Goal: Task Accomplishment & Management: Manage account settings

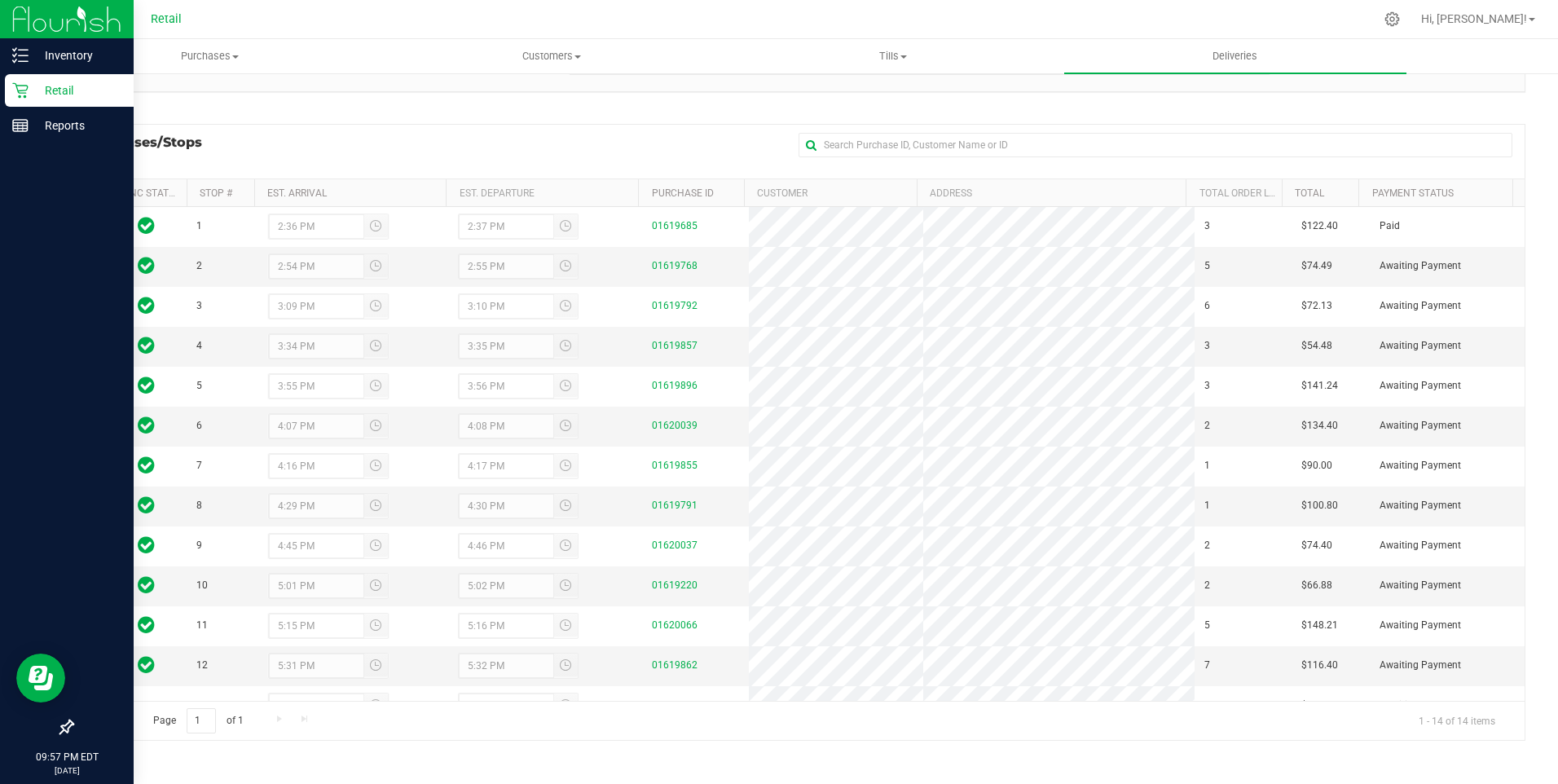
click at [45, 92] on p "Retail" at bounding box center [78, 90] width 98 height 19
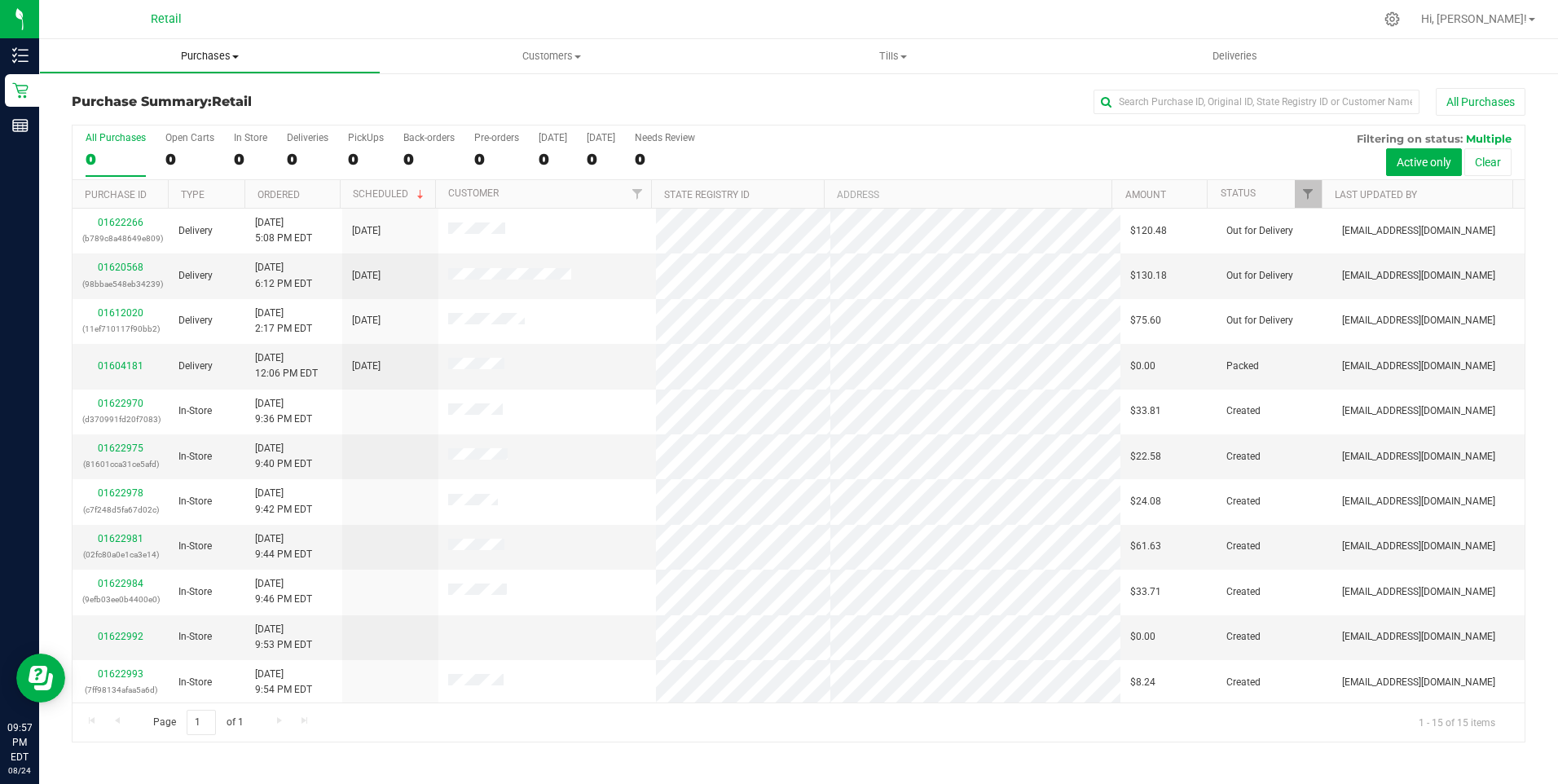
click at [208, 53] on span "Purchases" at bounding box center [209, 56] width 340 height 14
click at [182, 95] on span "Summary of purchases" at bounding box center [122, 98] width 167 height 14
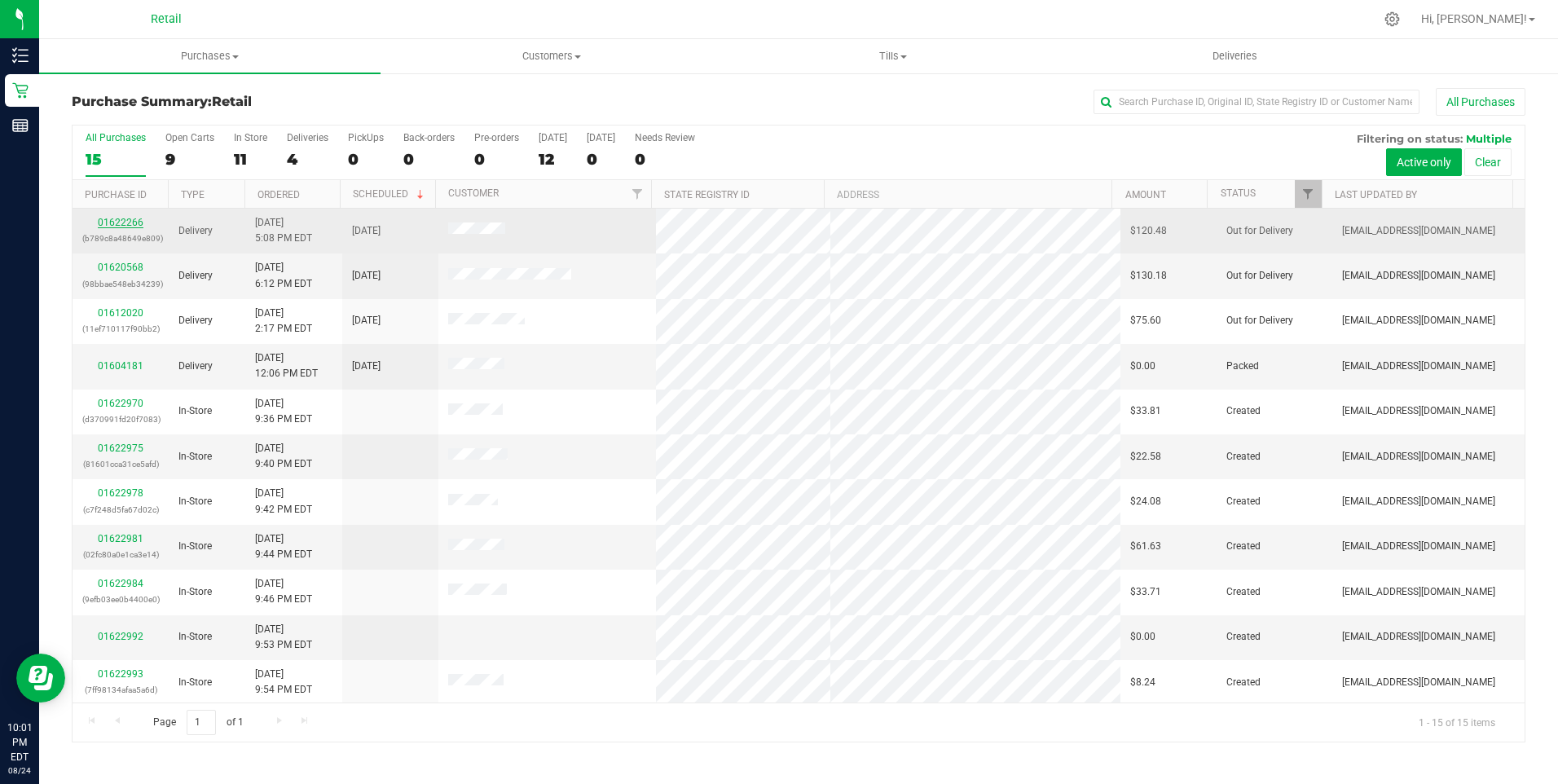
click at [111, 217] on link "01622266" at bounding box center [121, 223] width 46 height 12
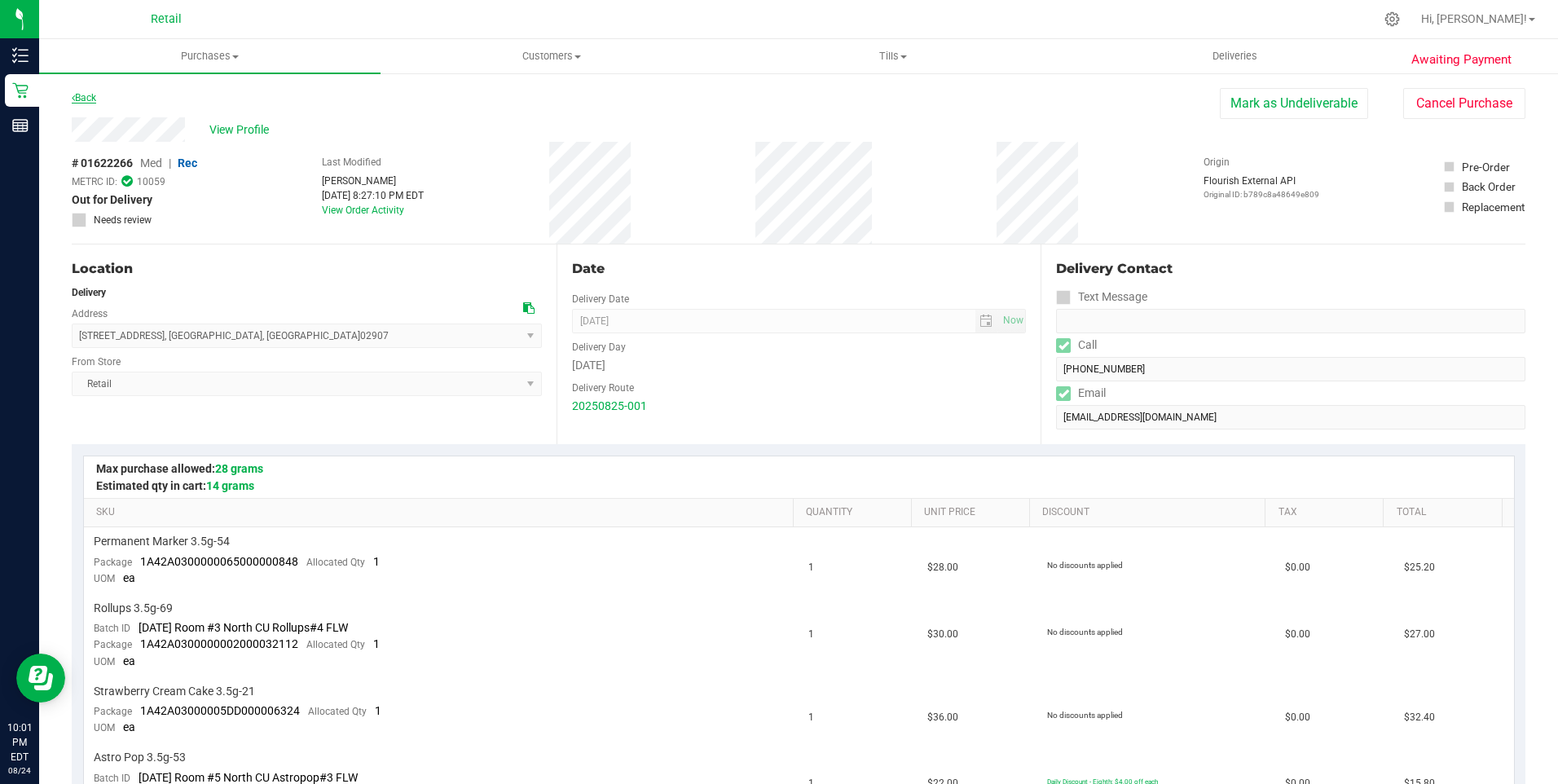
click at [89, 101] on link "Back" at bounding box center [84, 98] width 24 height 12
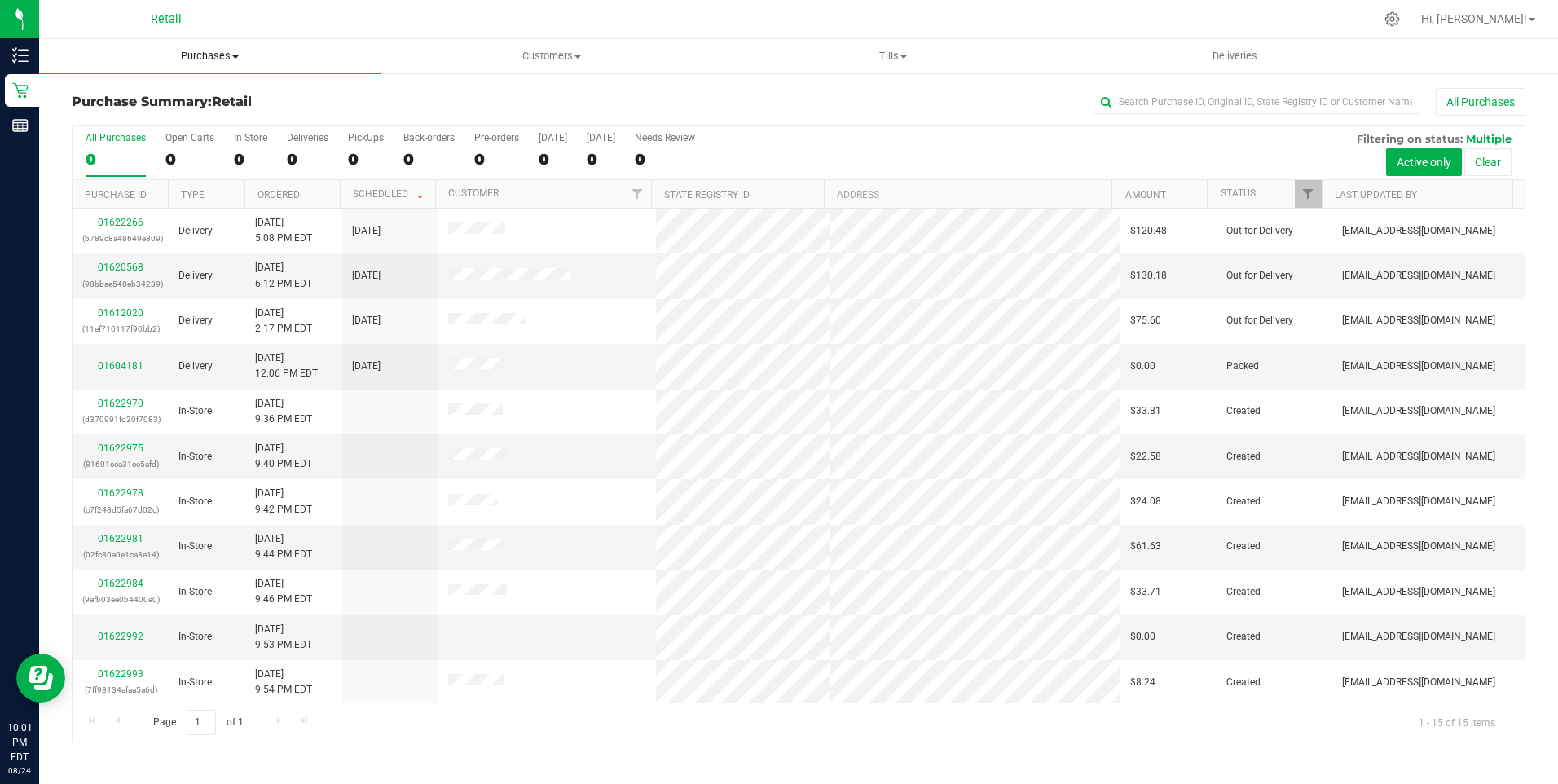
click at [214, 51] on span "Purchases" at bounding box center [209, 56] width 342 height 14
click at [149, 97] on span "Summary of purchases" at bounding box center [122, 98] width 167 height 14
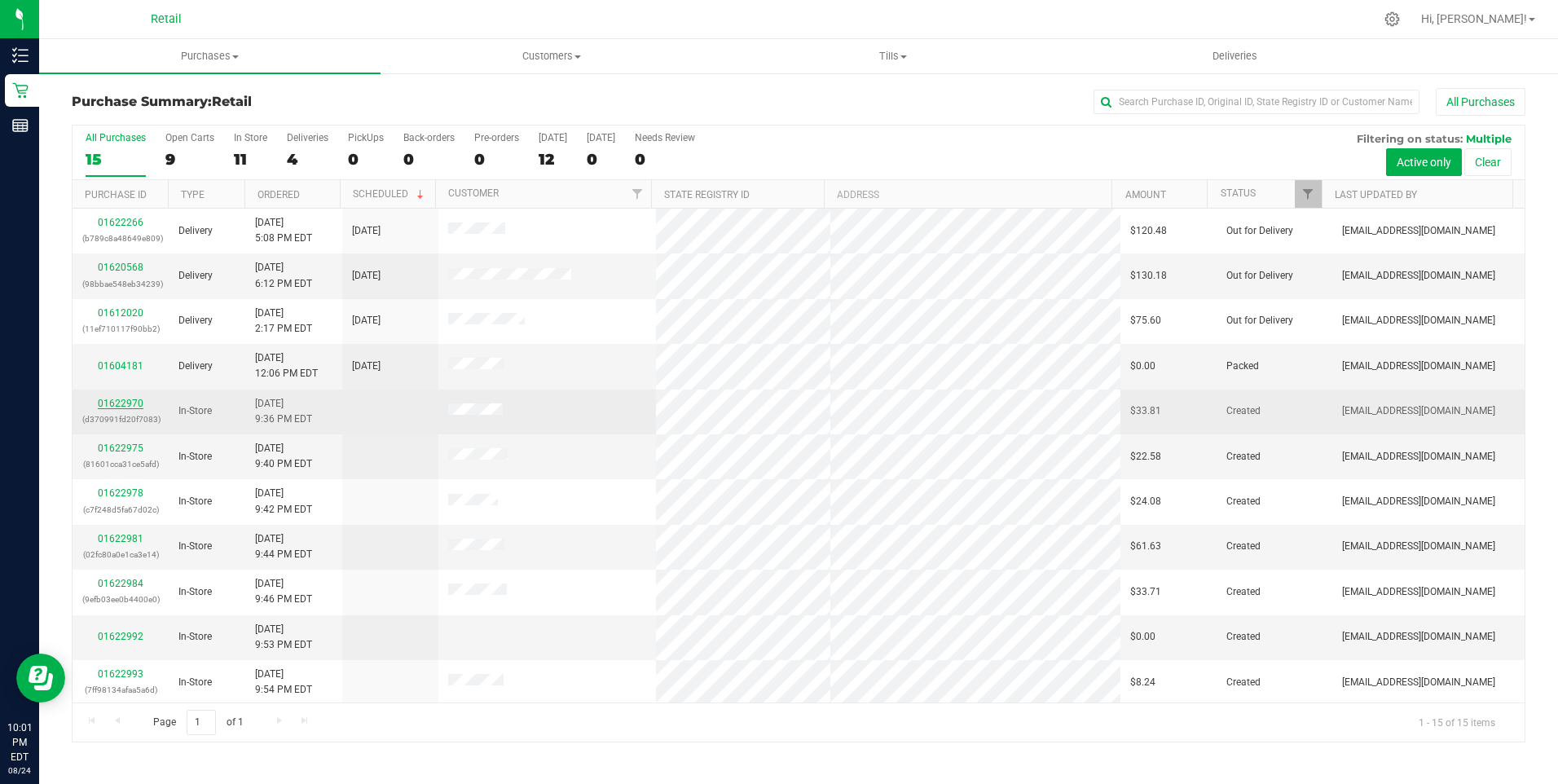
click at [122, 402] on link "01622970" at bounding box center [121, 403] width 46 height 12
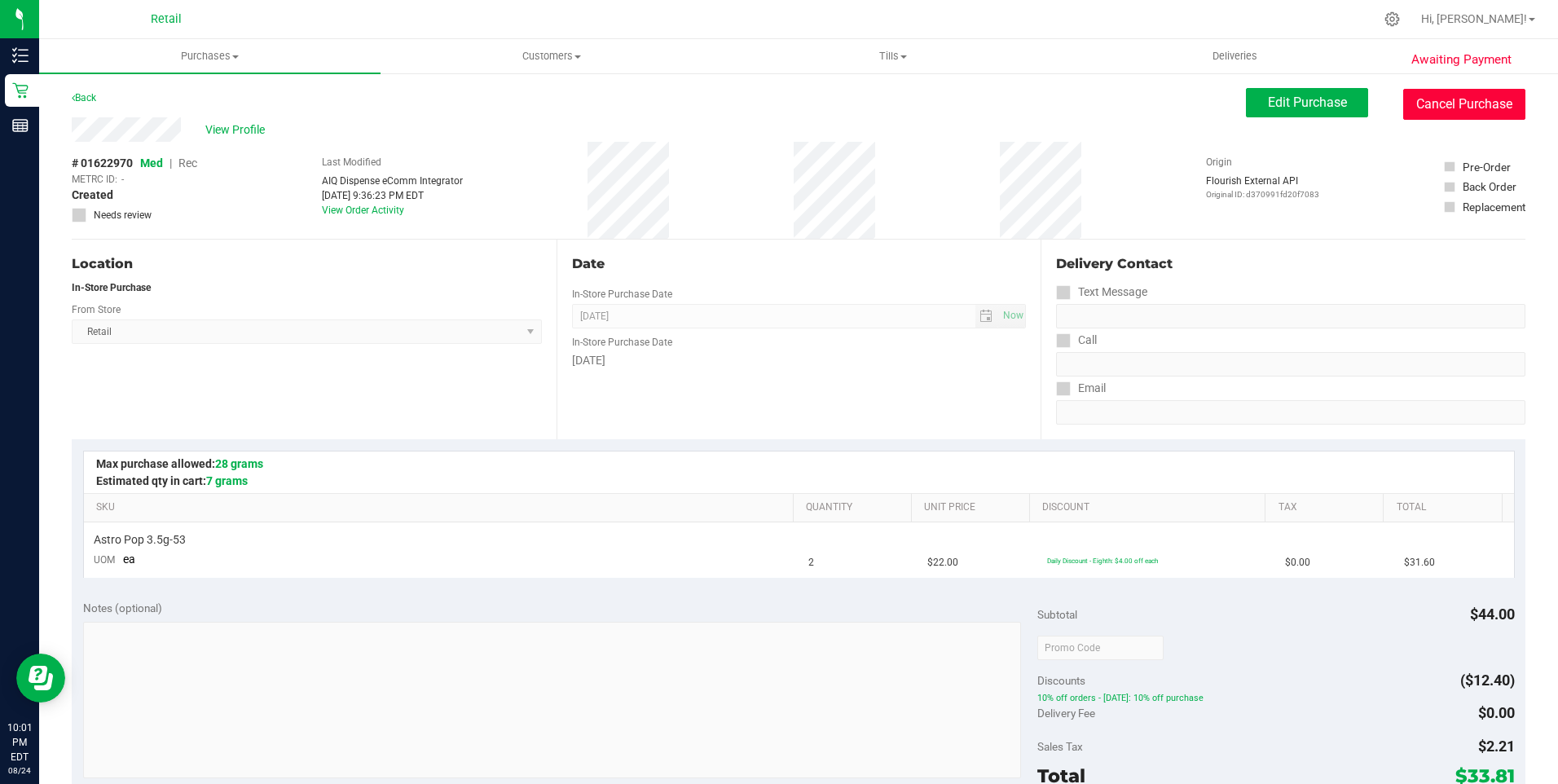
click at [1475, 102] on button "Cancel Purchase" at bounding box center [1463, 104] width 122 height 31
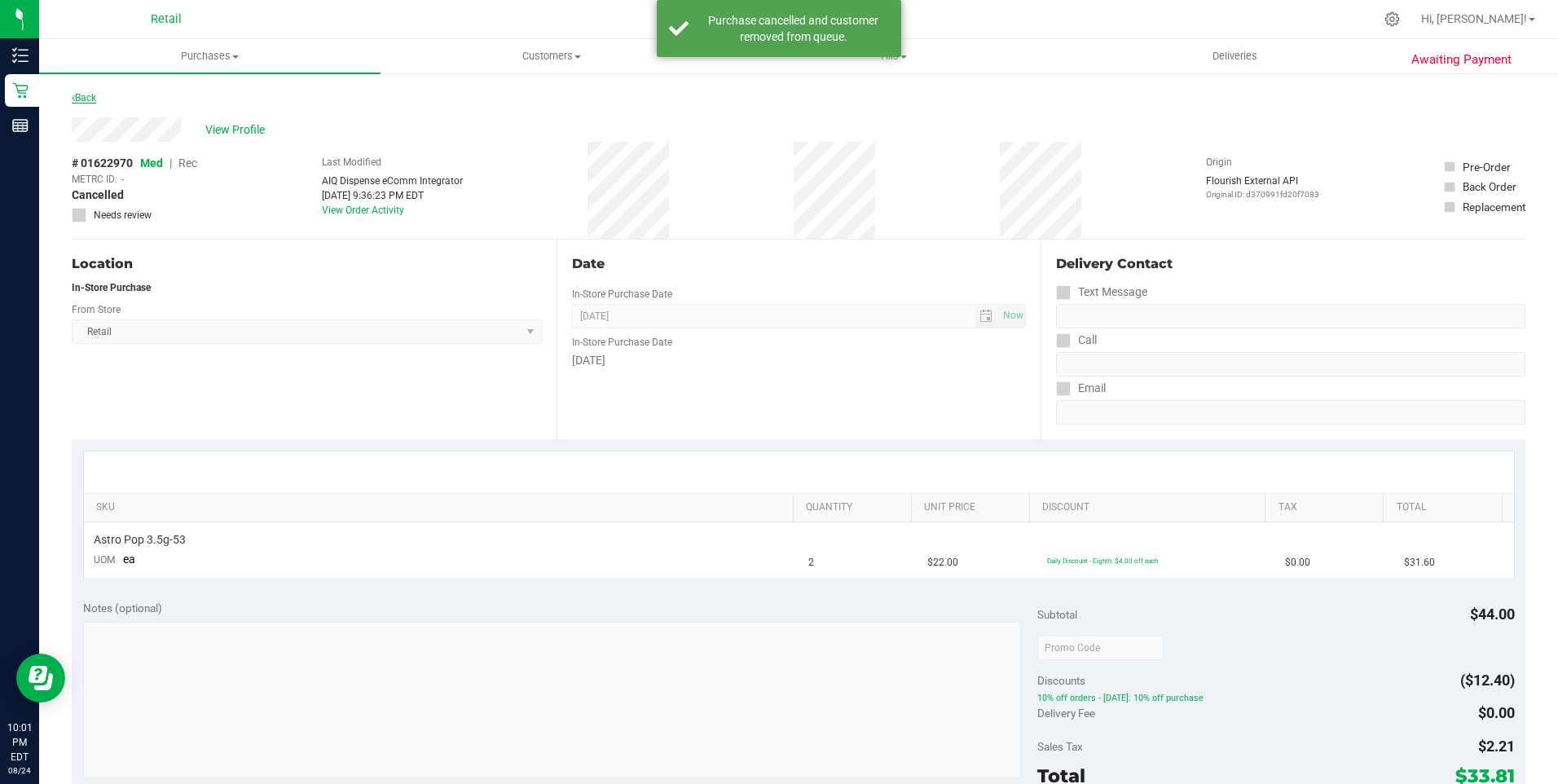
click at [84, 97] on link "Back" at bounding box center [84, 98] width 24 height 12
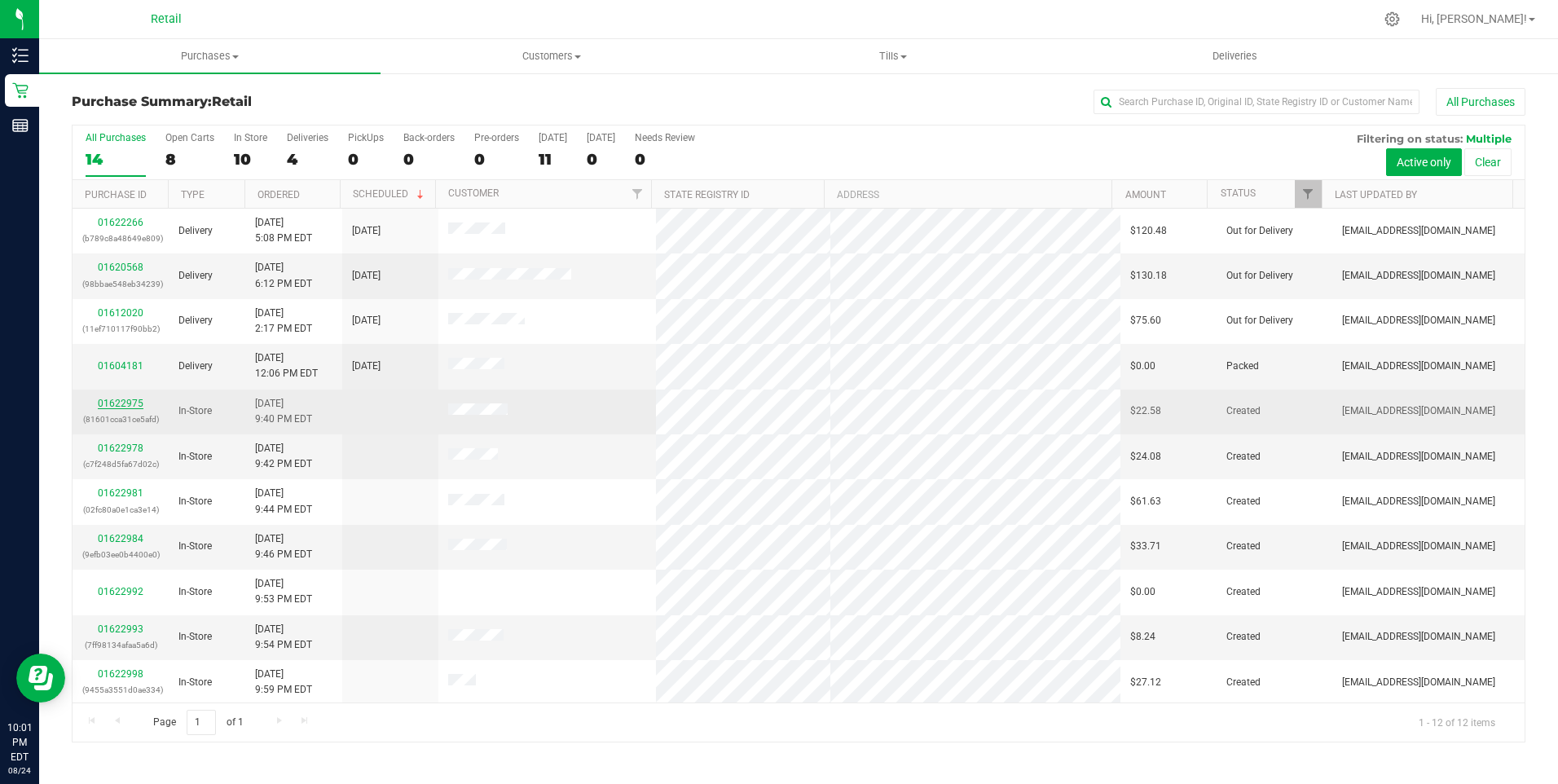
click at [120, 403] on link "01622975" at bounding box center [121, 403] width 46 height 12
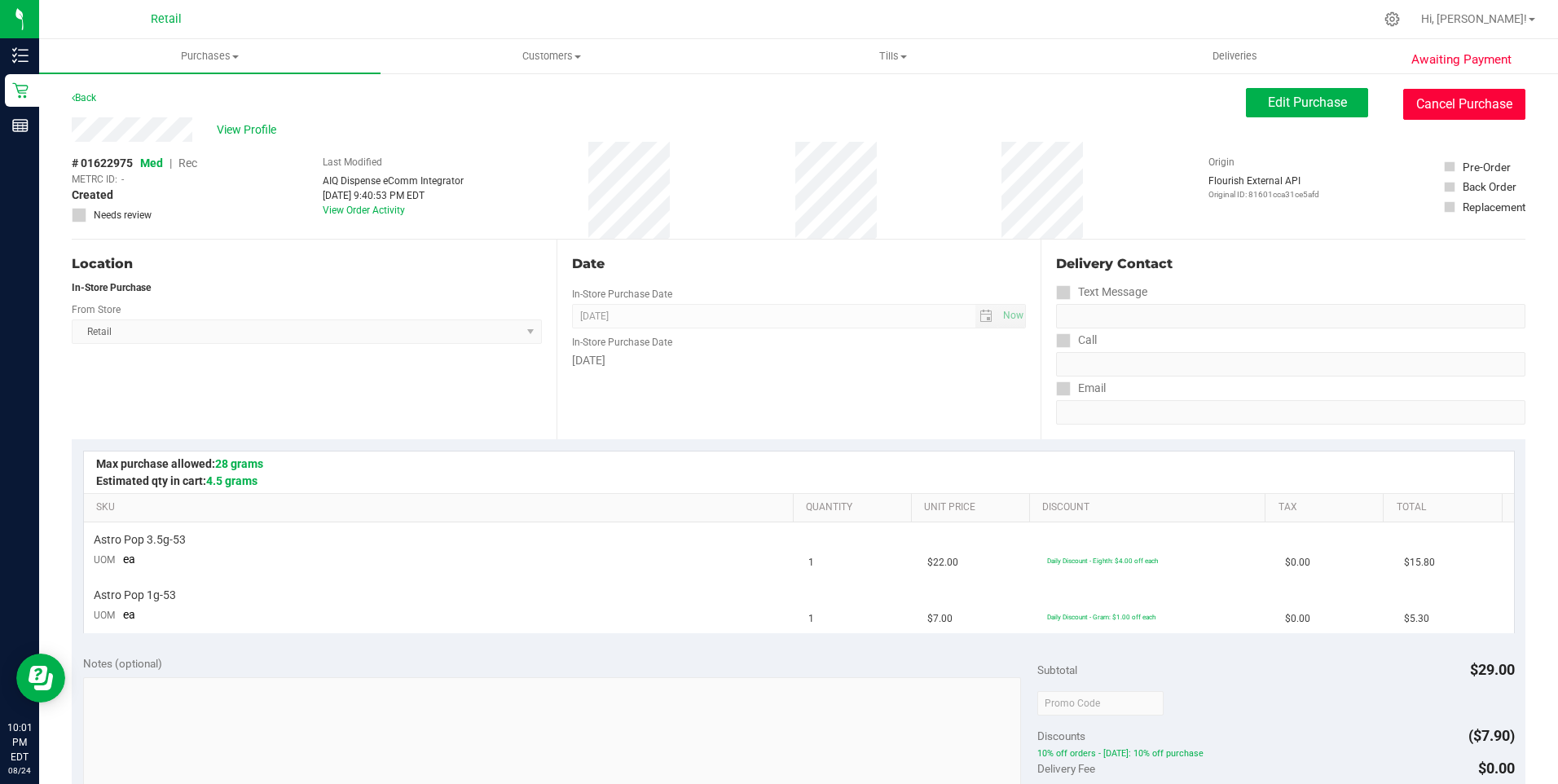
click at [1469, 107] on button "Cancel Purchase" at bounding box center [1463, 104] width 122 height 31
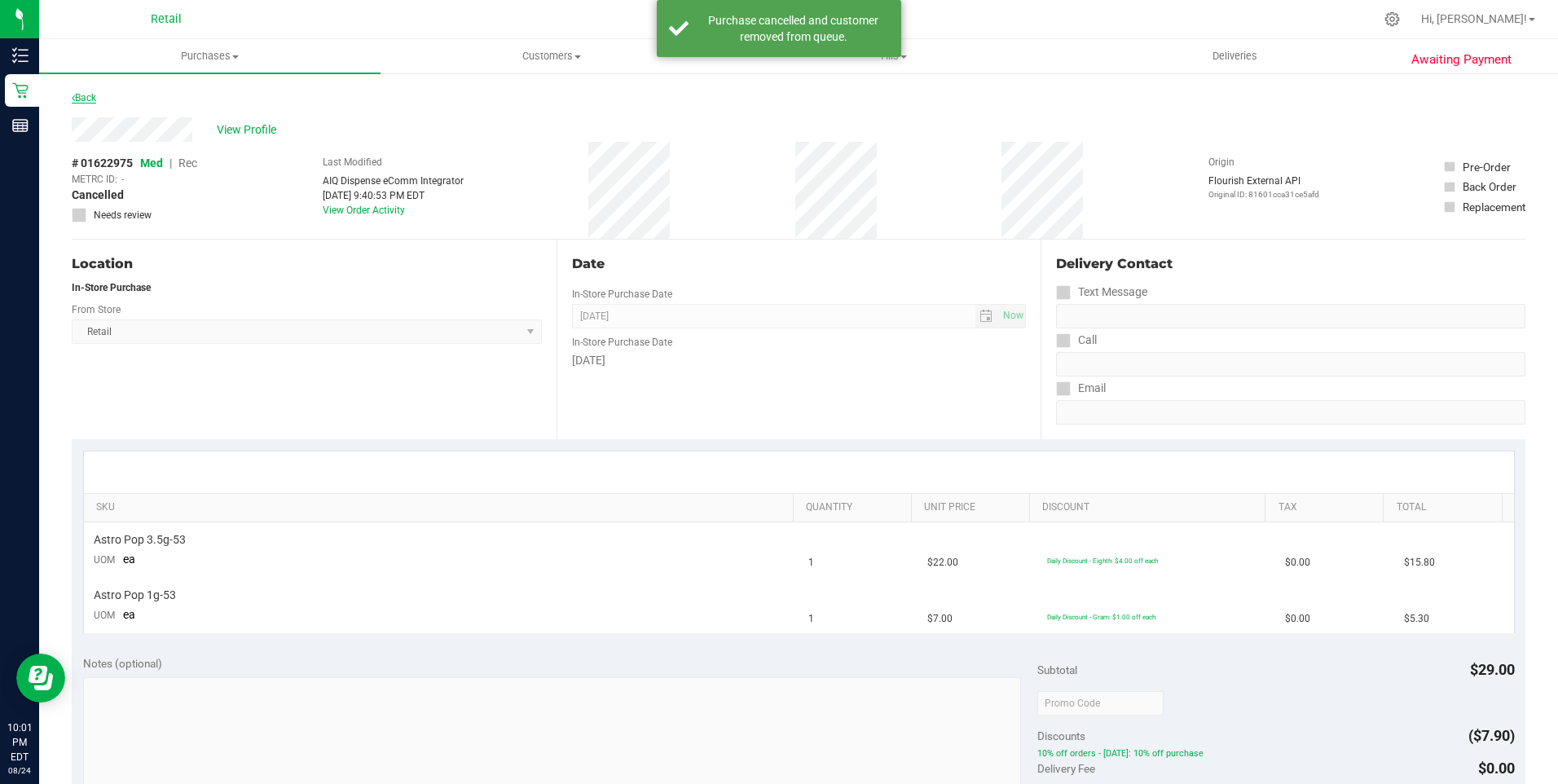
click at [88, 96] on link "Back" at bounding box center [84, 98] width 24 height 12
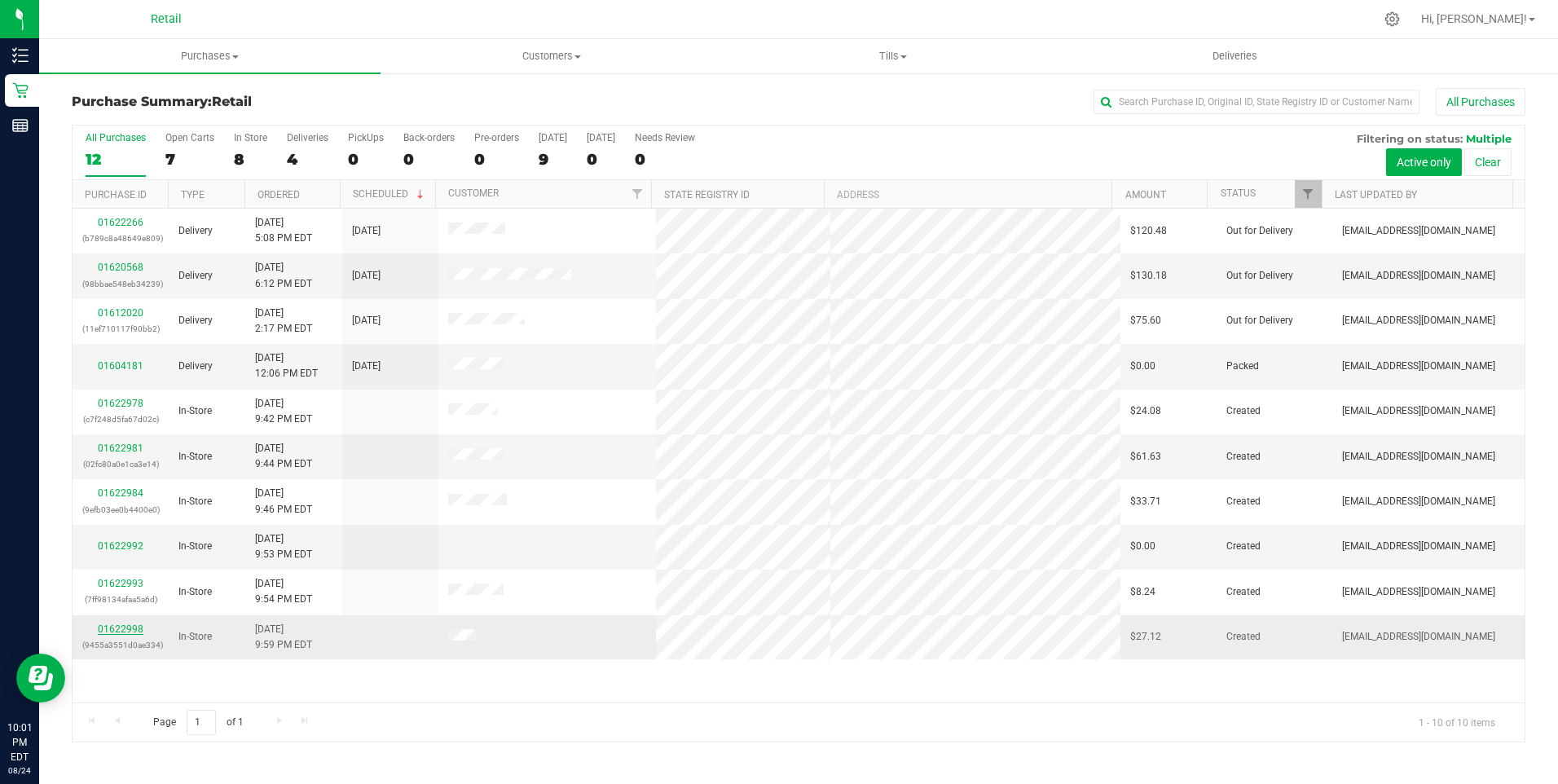
click at [122, 632] on link "01622998" at bounding box center [121, 630] width 46 height 12
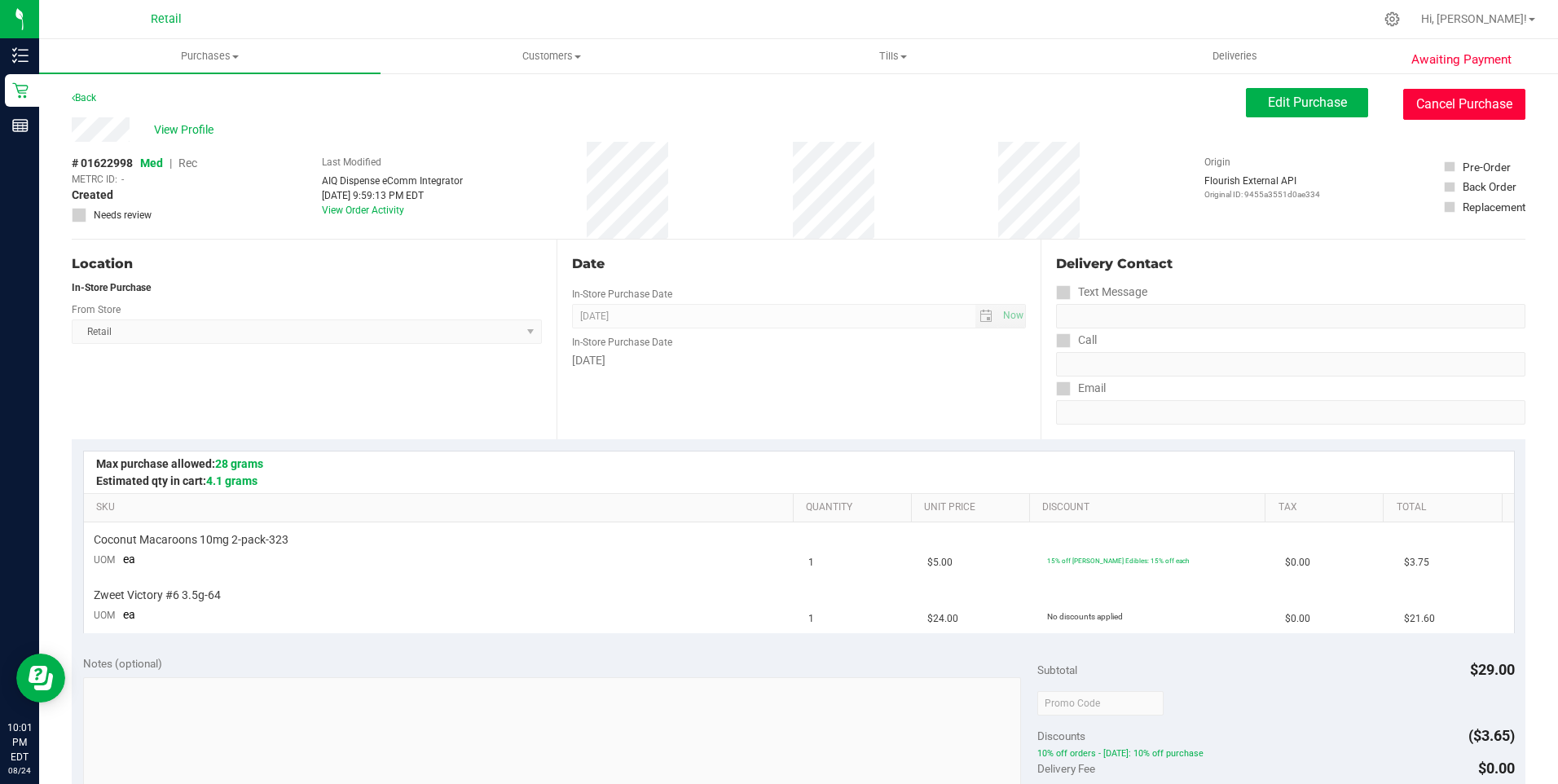
click at [1447, 108] on button "Cancel Purchase" at bounding box center [1463, 104] width 122 height 31
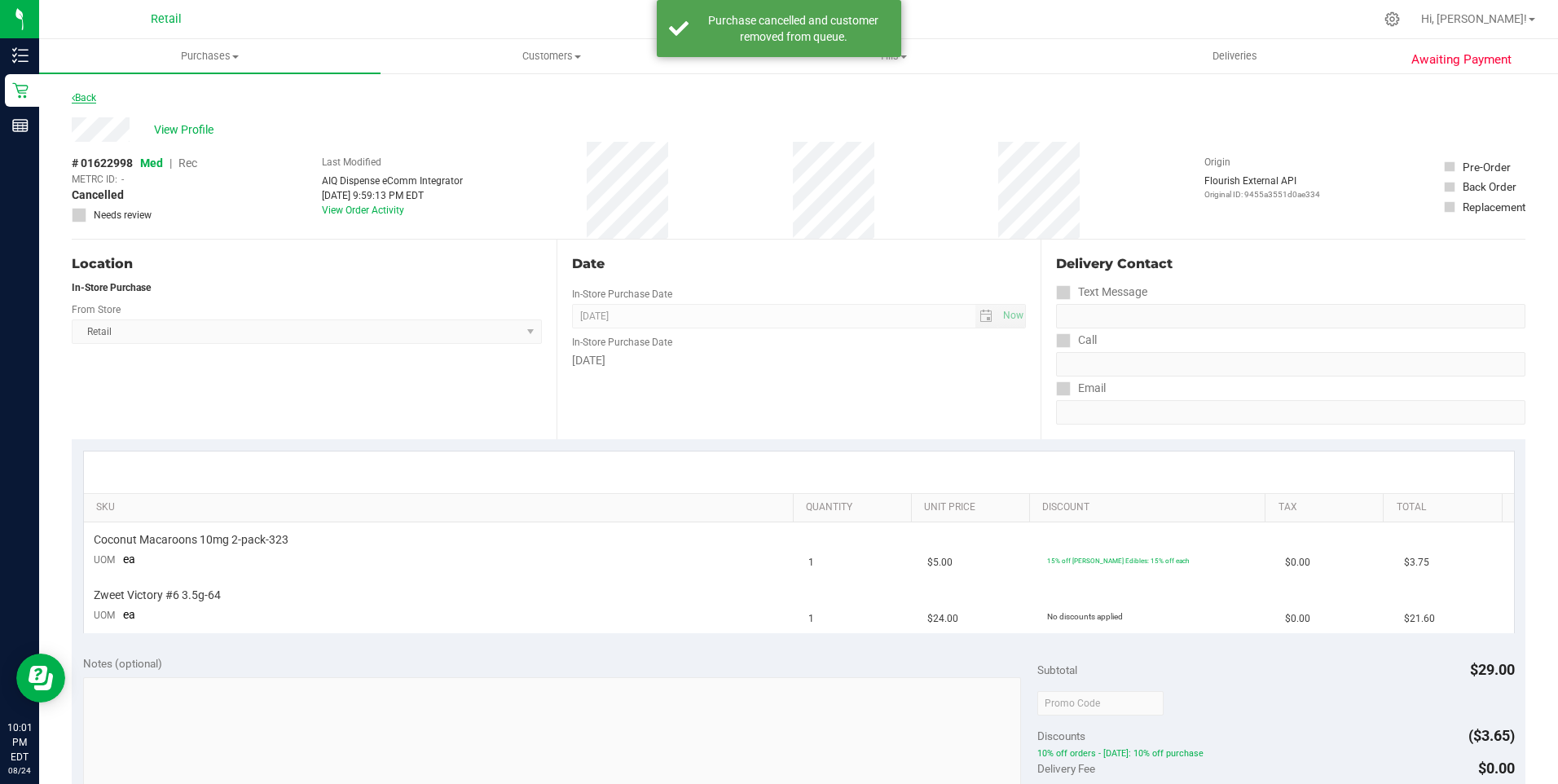
click at [84, 95] on link "Back" at bounding box center [84, 98] width 24 height 12
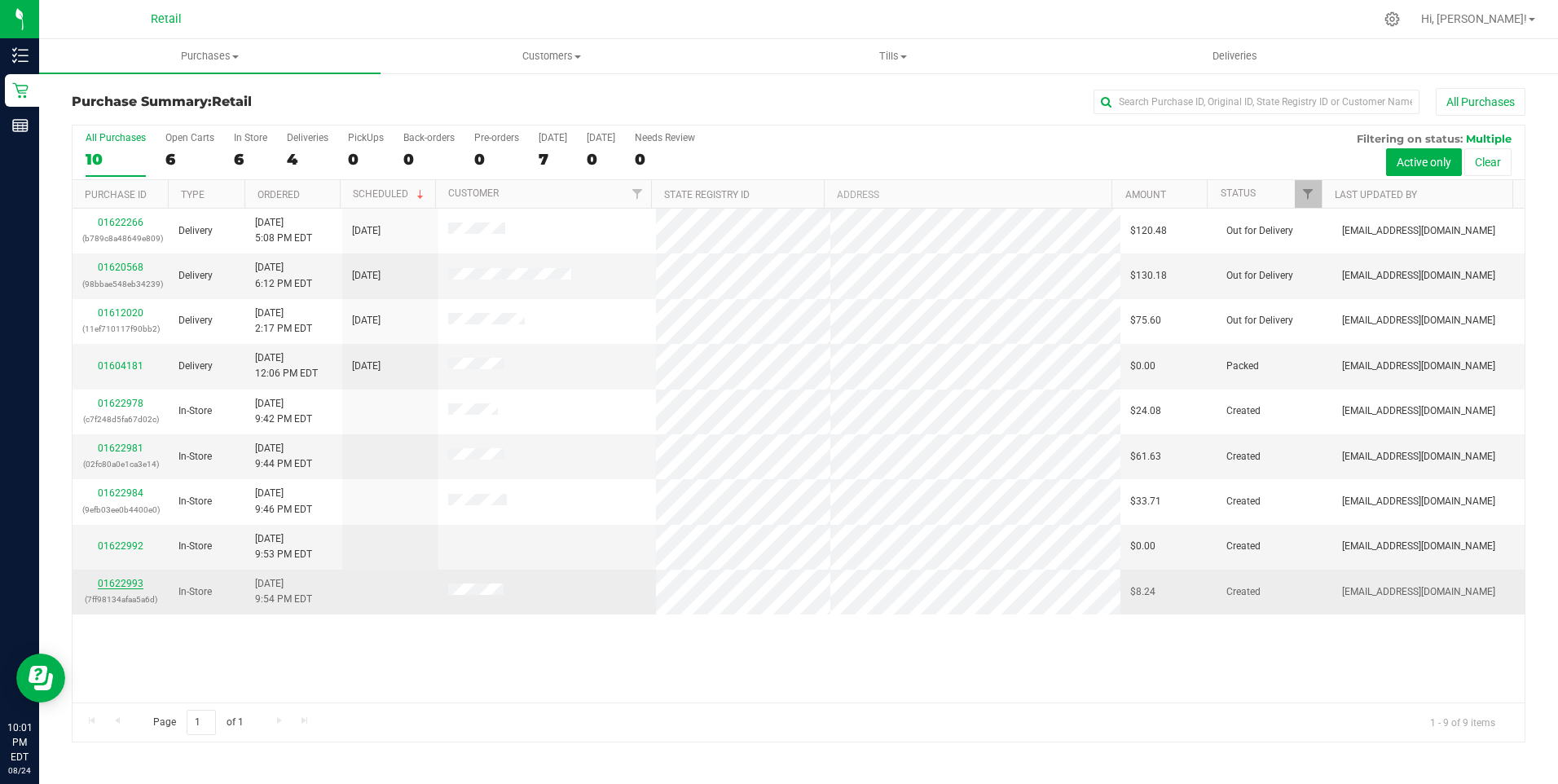
click at [113, 582] on link "01622993" at bounding box center [121, 583] width 46 height 12
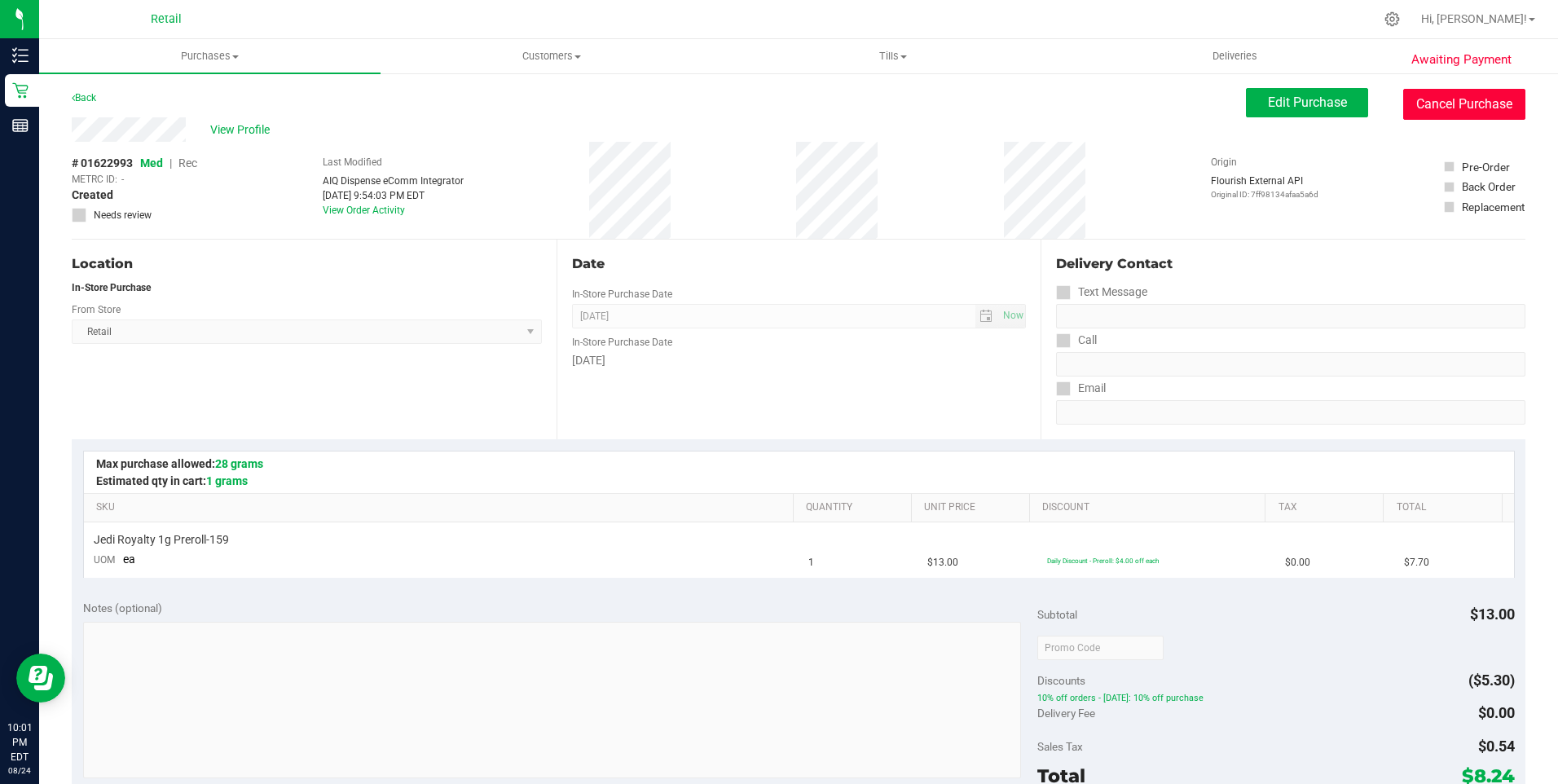
click at [1444, 100] on button "Cancel Purchase" at bounding box center [1463, 104] width 122 height 31
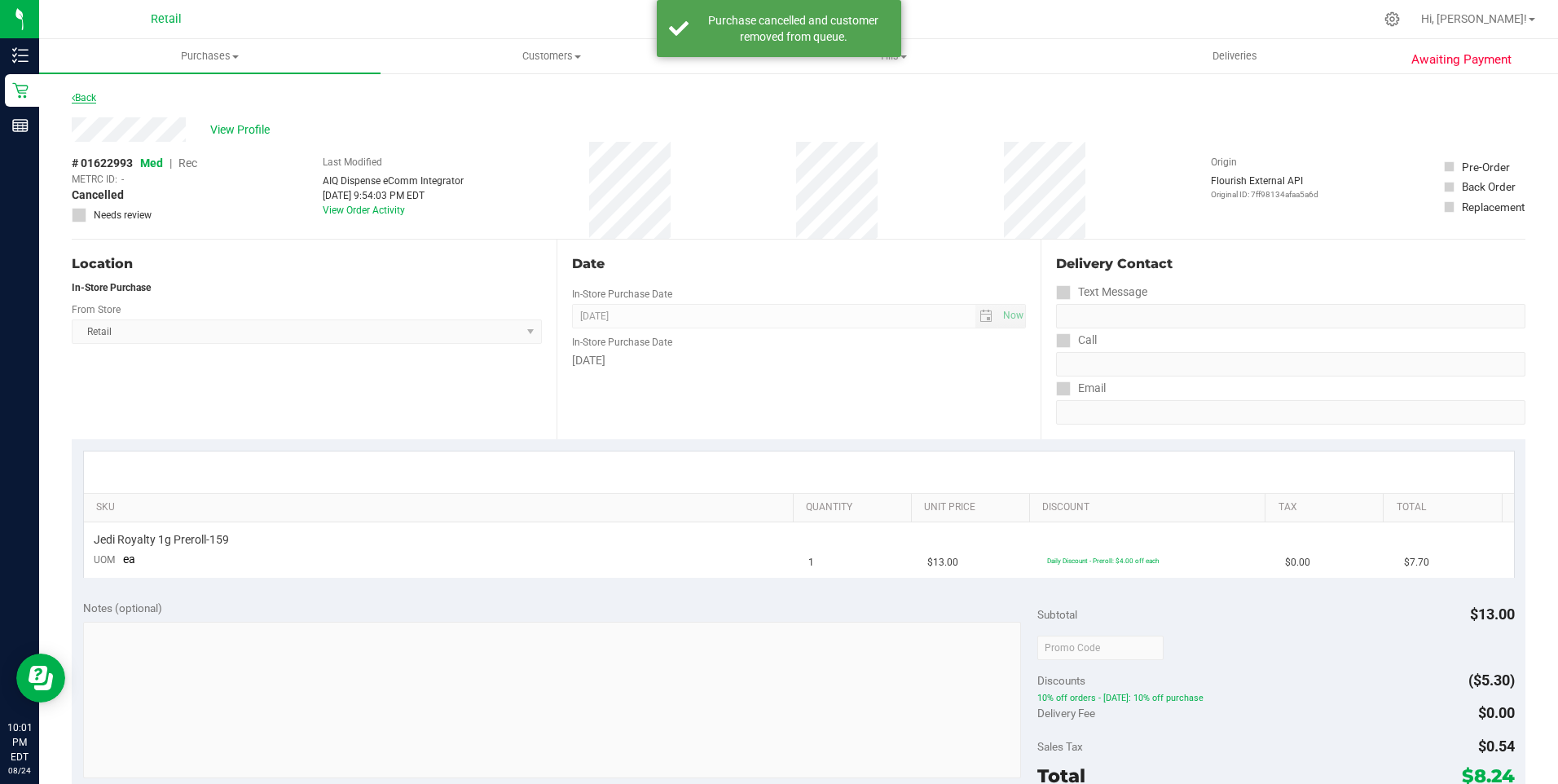
click at [78, 96] on link "Back" at bounding box center [84, 98] width 24 height 12
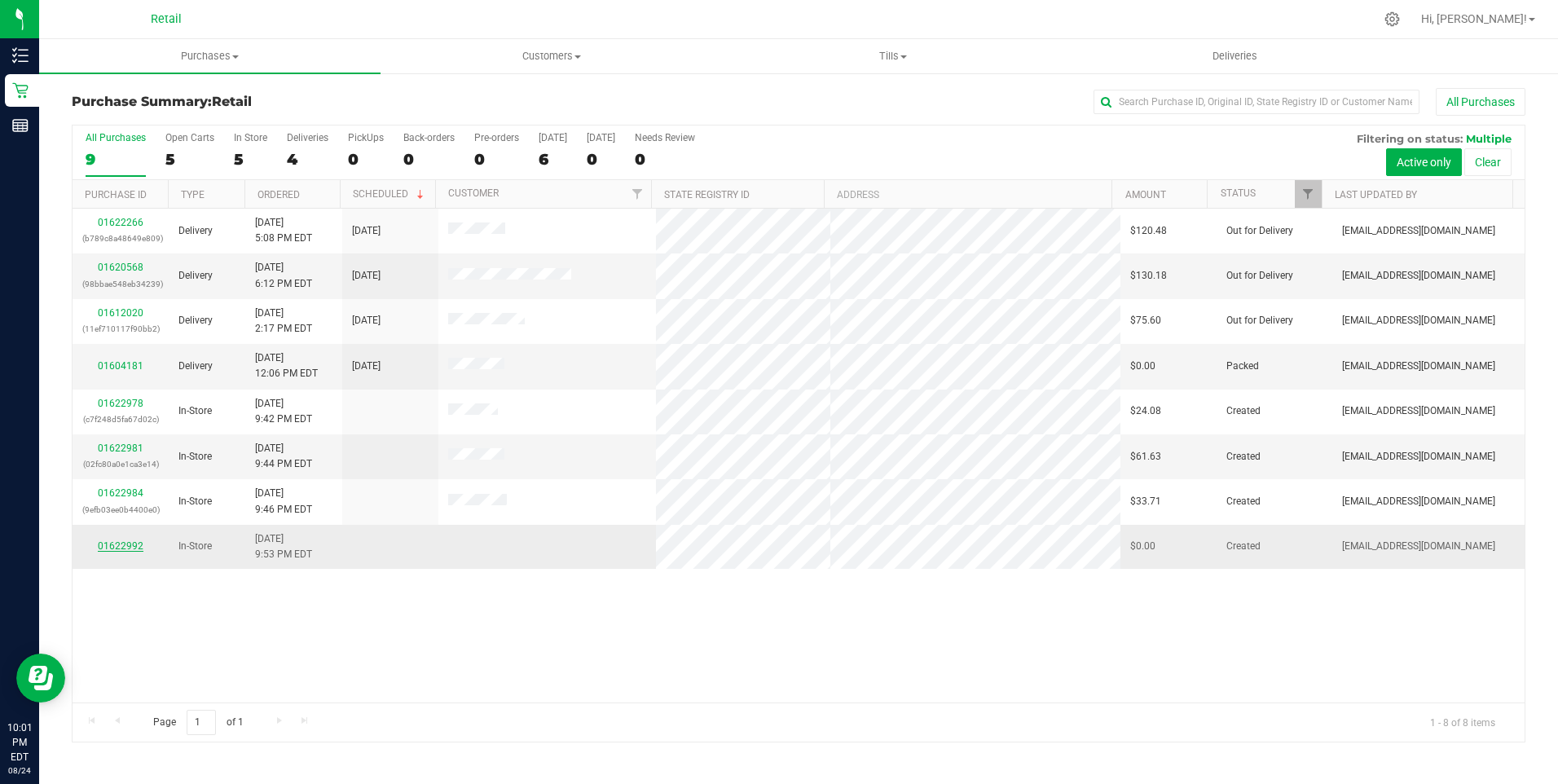
click at [136, 543] on link "01622992" at bounding box center [121, 546] width 46 height 12
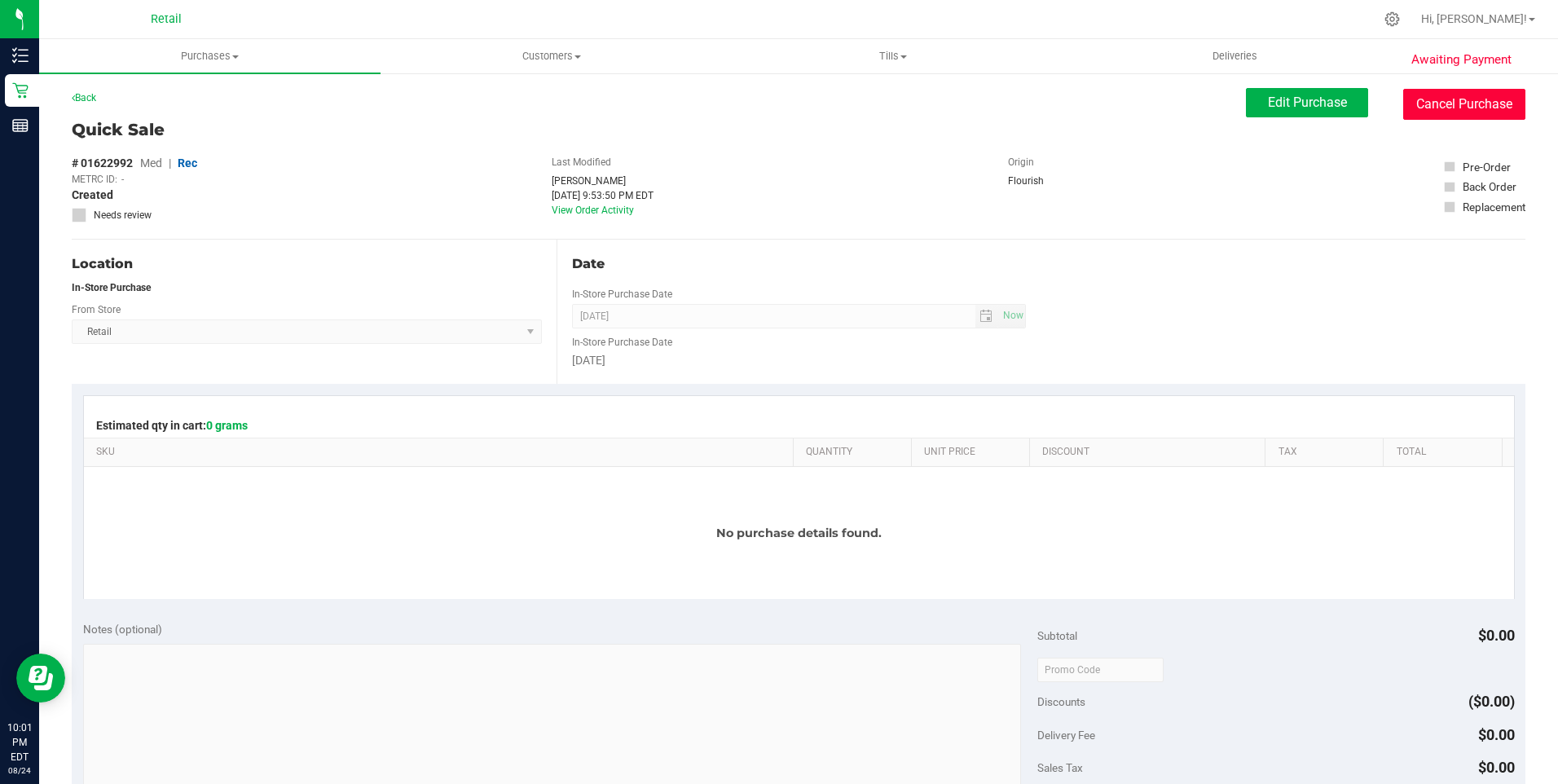
click at [1485, 107] on button "Cancel Purchase" at bounding box center [1463, 104] width 122 height 31
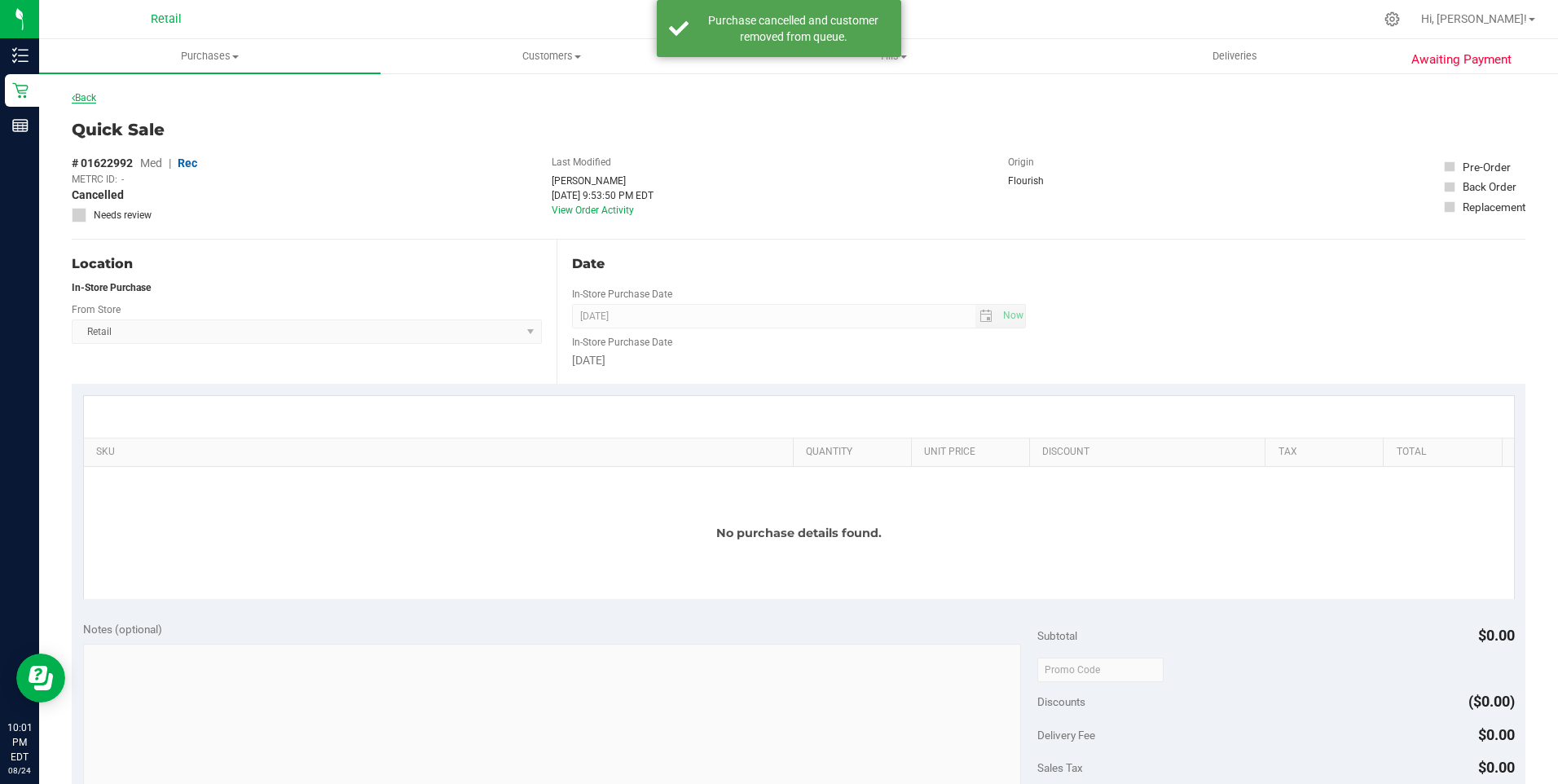
click at [76, 97] on link "Back" at bounding box center [84, 98] width 24 height 12
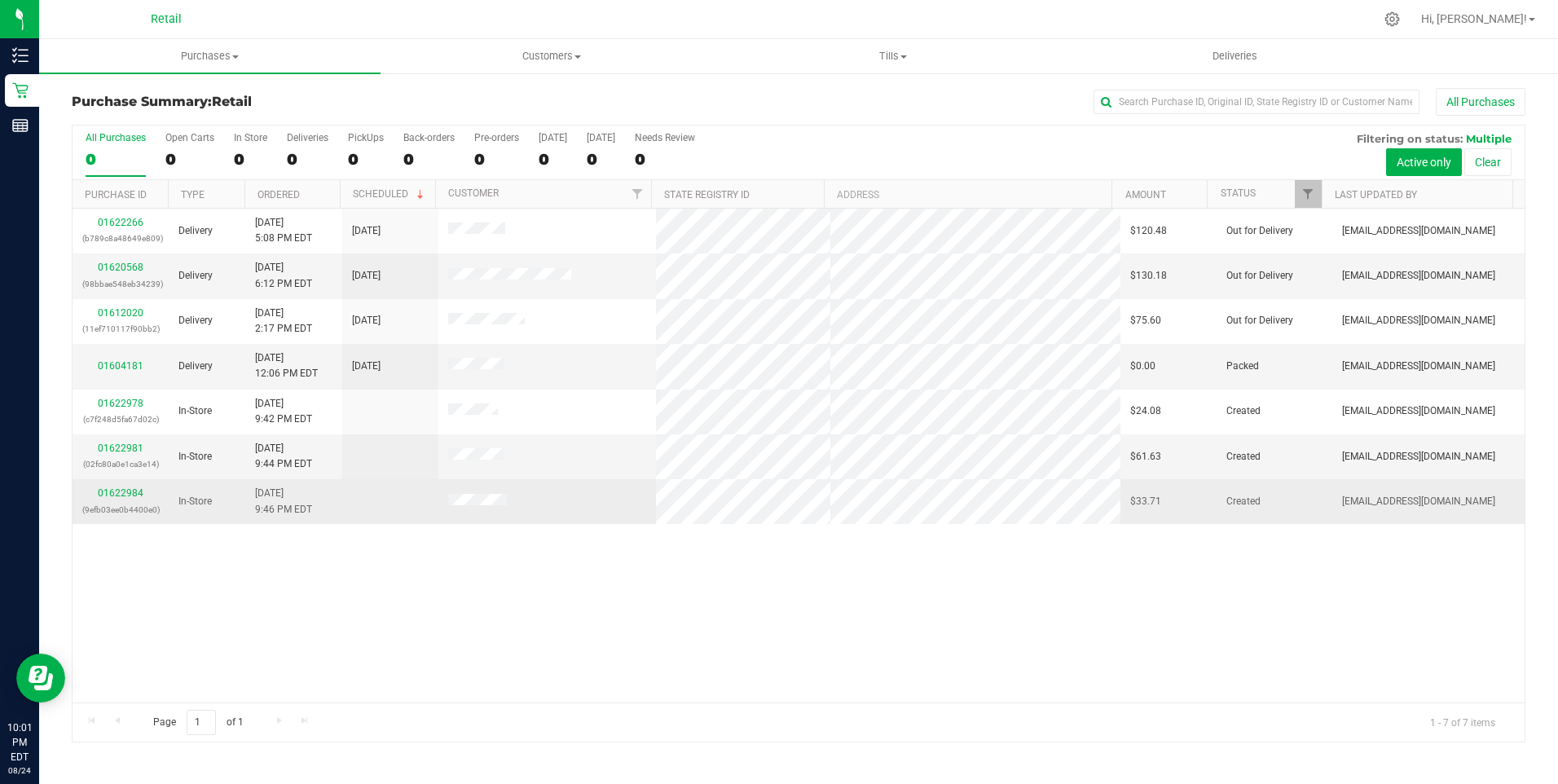
click at [127, 499] on div "01622984 (9efb03ee0b4400e0)" at bounding box center [121, 500] width 77 height 31
click at [130, 492] on link "01622984" at bounding box center [121, 493] width 46 height 12
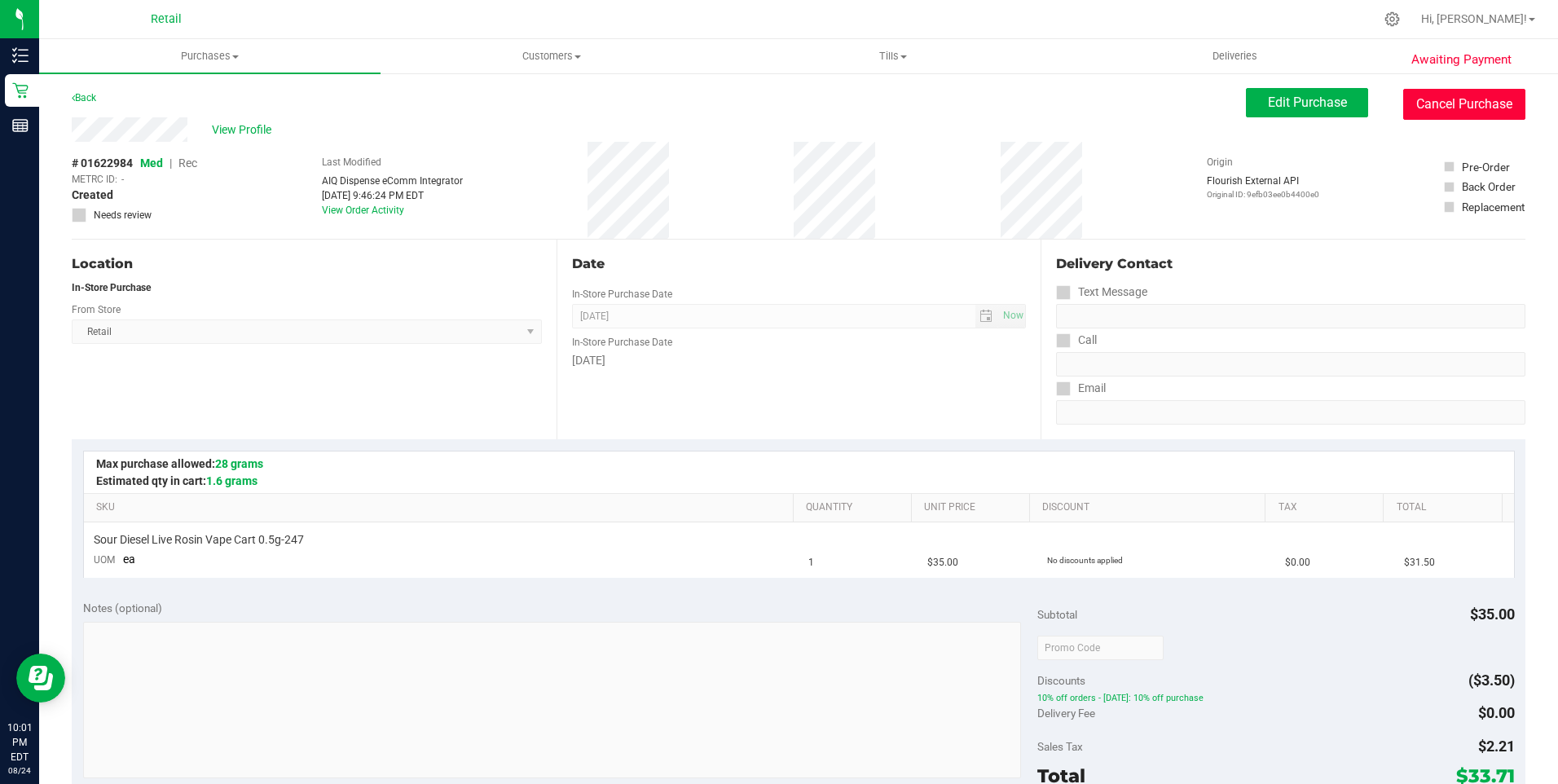
click at [1502, 95] on button "Cancel Purchase" at bounding box center [1463, 104] width 122 height 31
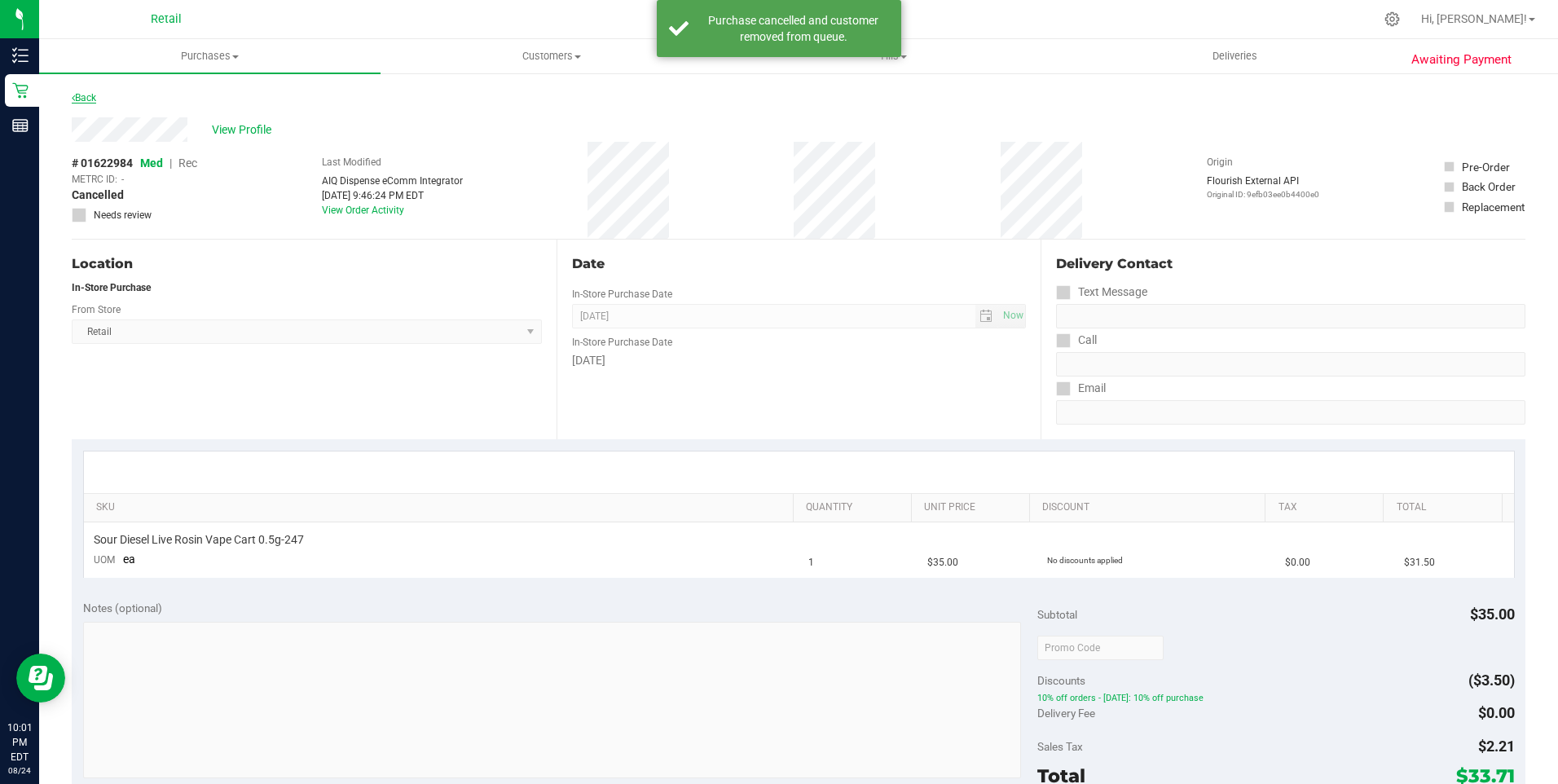
click at [92, 101] on link "Back" at bounding box center [84, 98] width 24 height 12
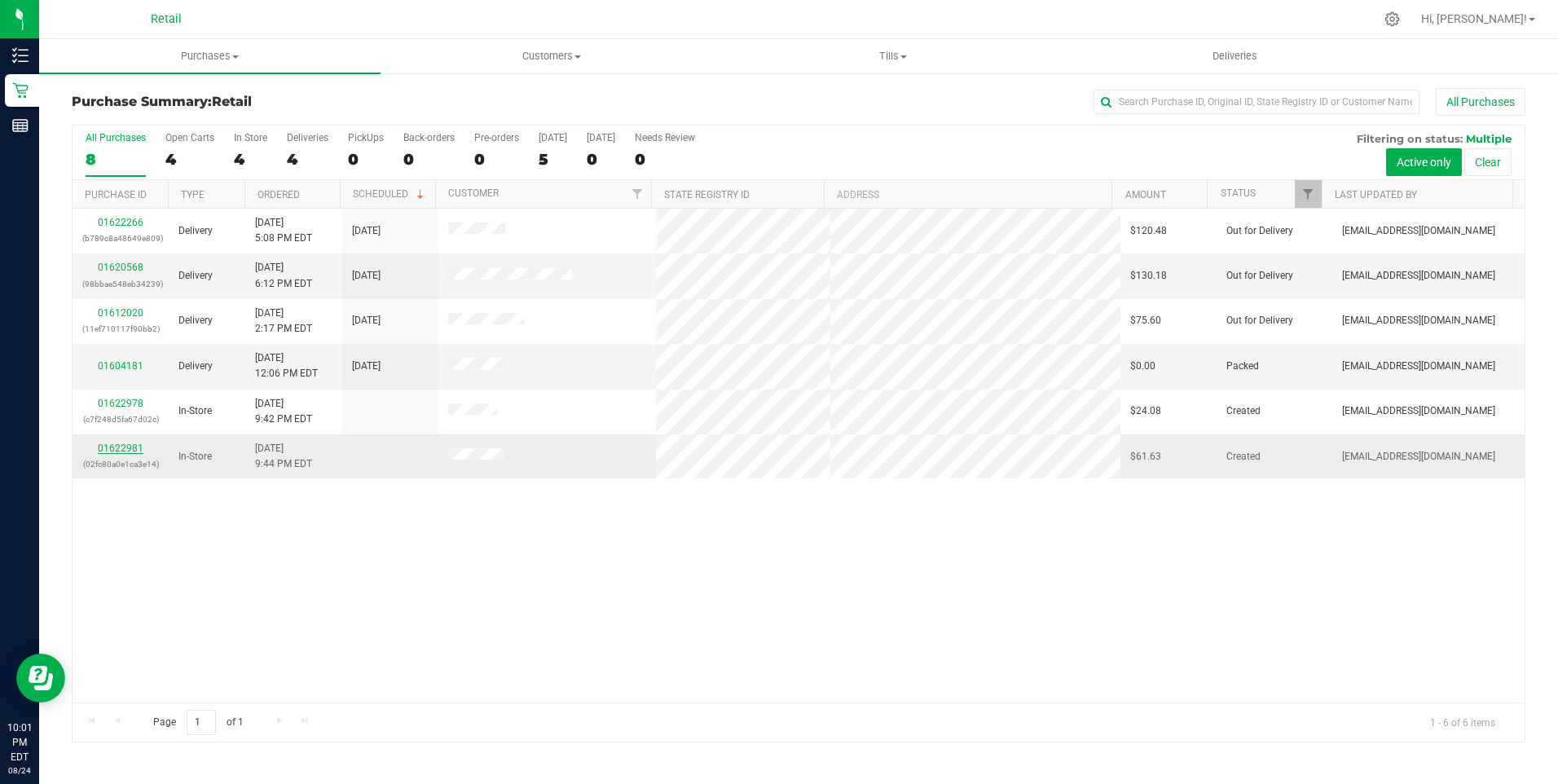
click at [135, 448] on link "01622981" at bounding box center [121, 448] width 46 height 12
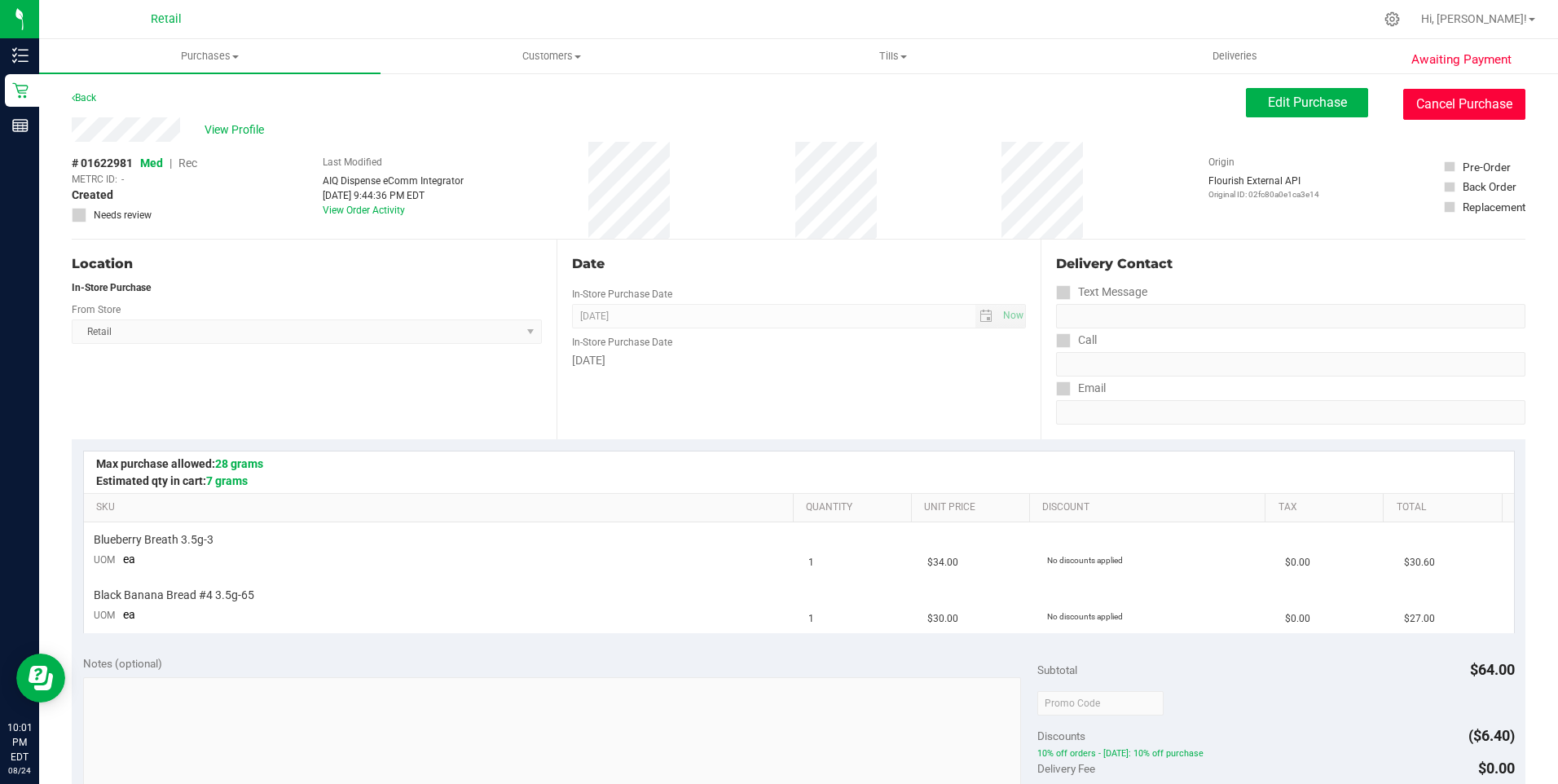
click at [1478, 103] on button "Cancel Purchase" at bounding box center [1463, 104] width 122 height 31
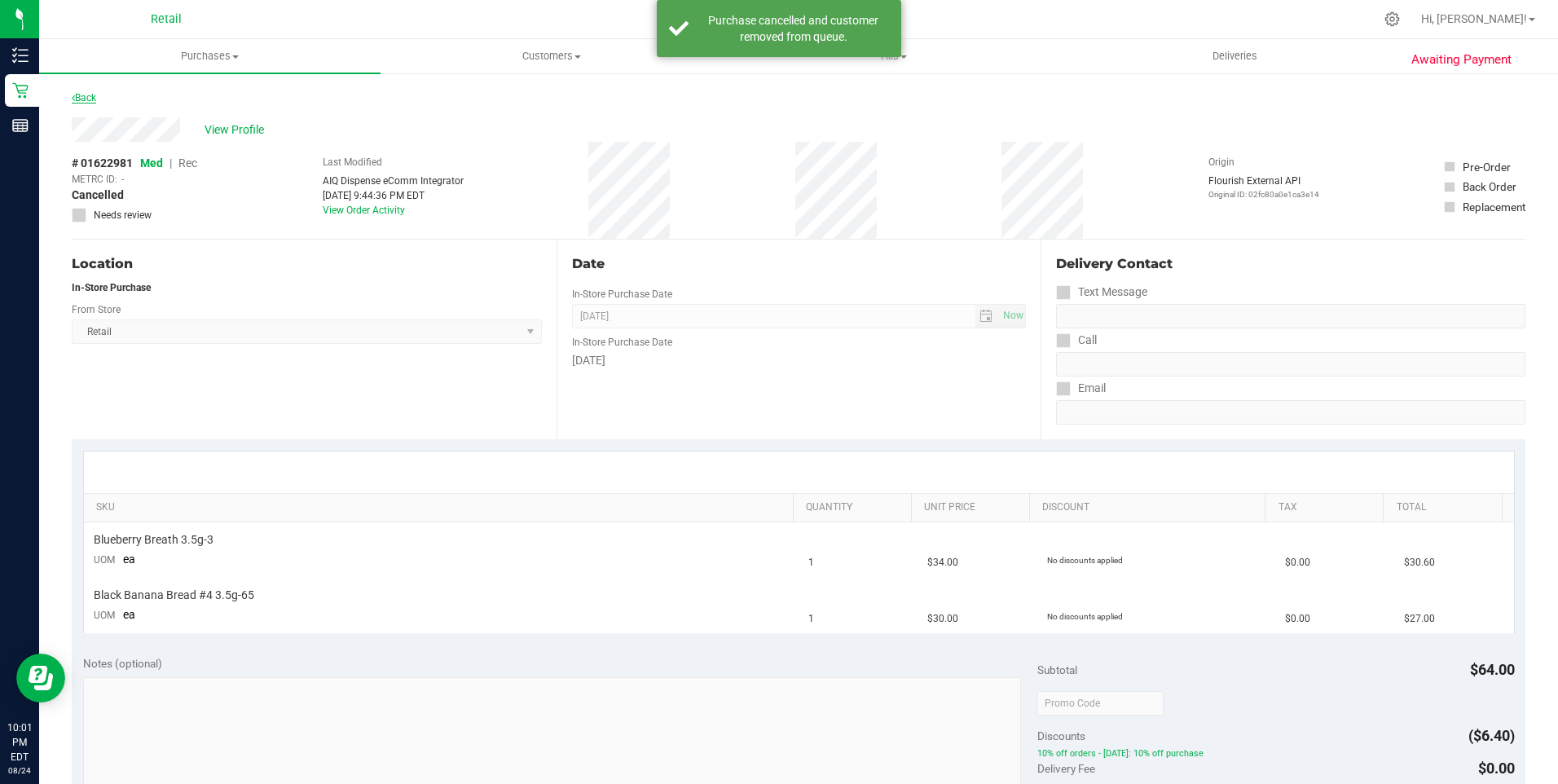
click at [94, 98] on link "Back" at bounding box center [84, 98] width 24 height 12
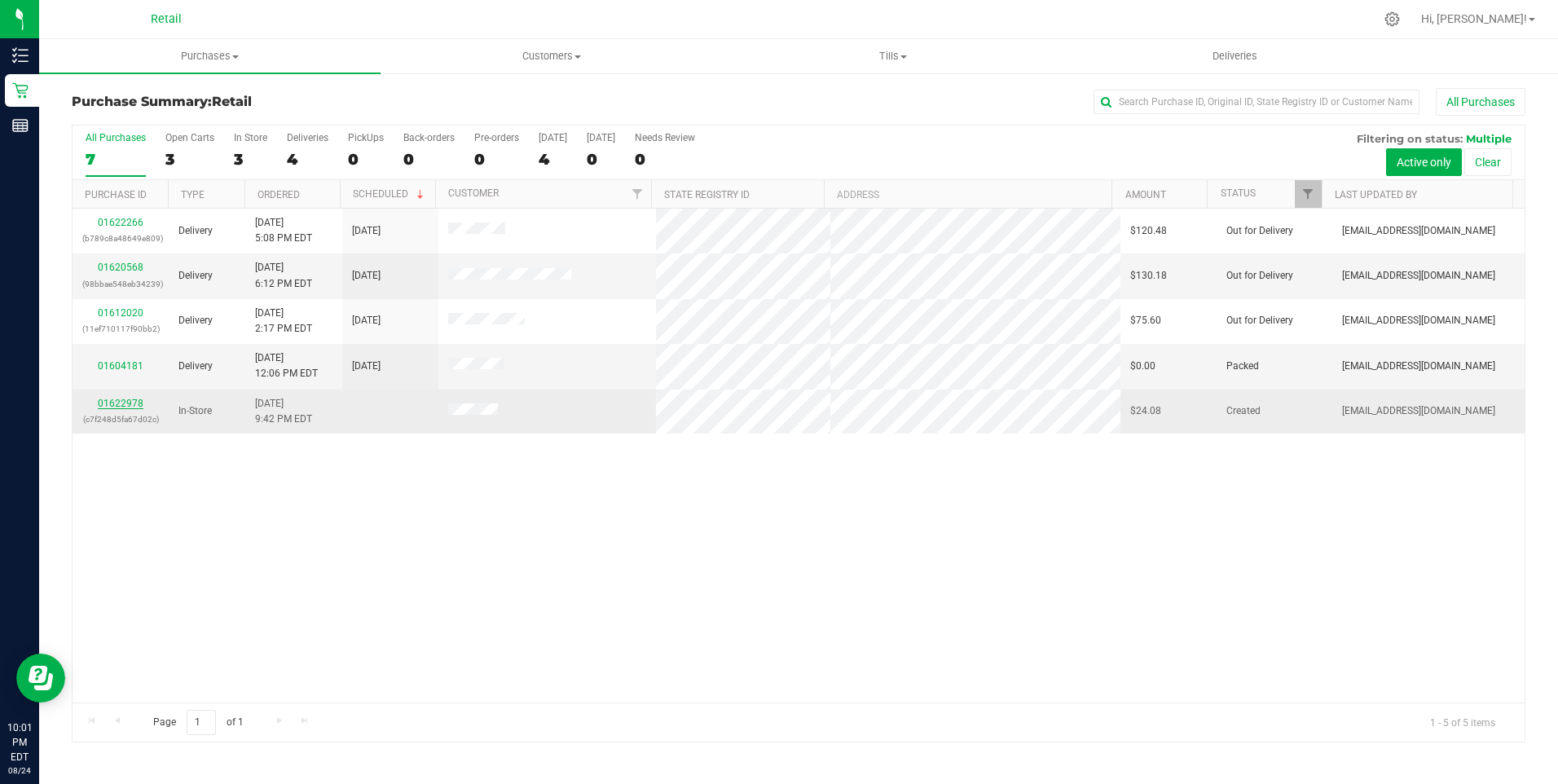
click at [127, 403] on link "01622978" at bounding box center [121, 403] width 46 height 12
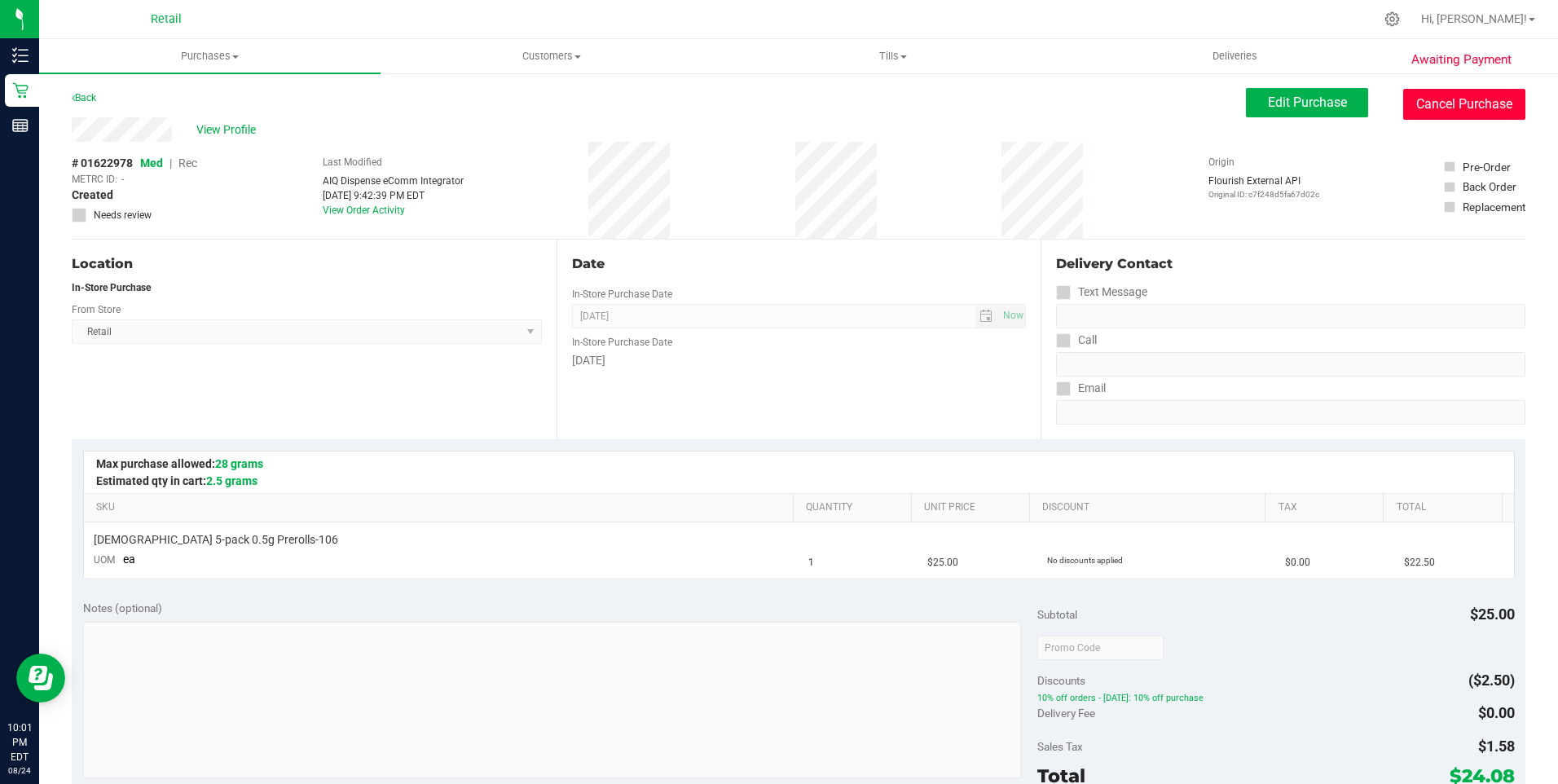
click at [1475, 105] on button "Cancel Purchase" at bounding box center [1463, 104] width 122 height 31
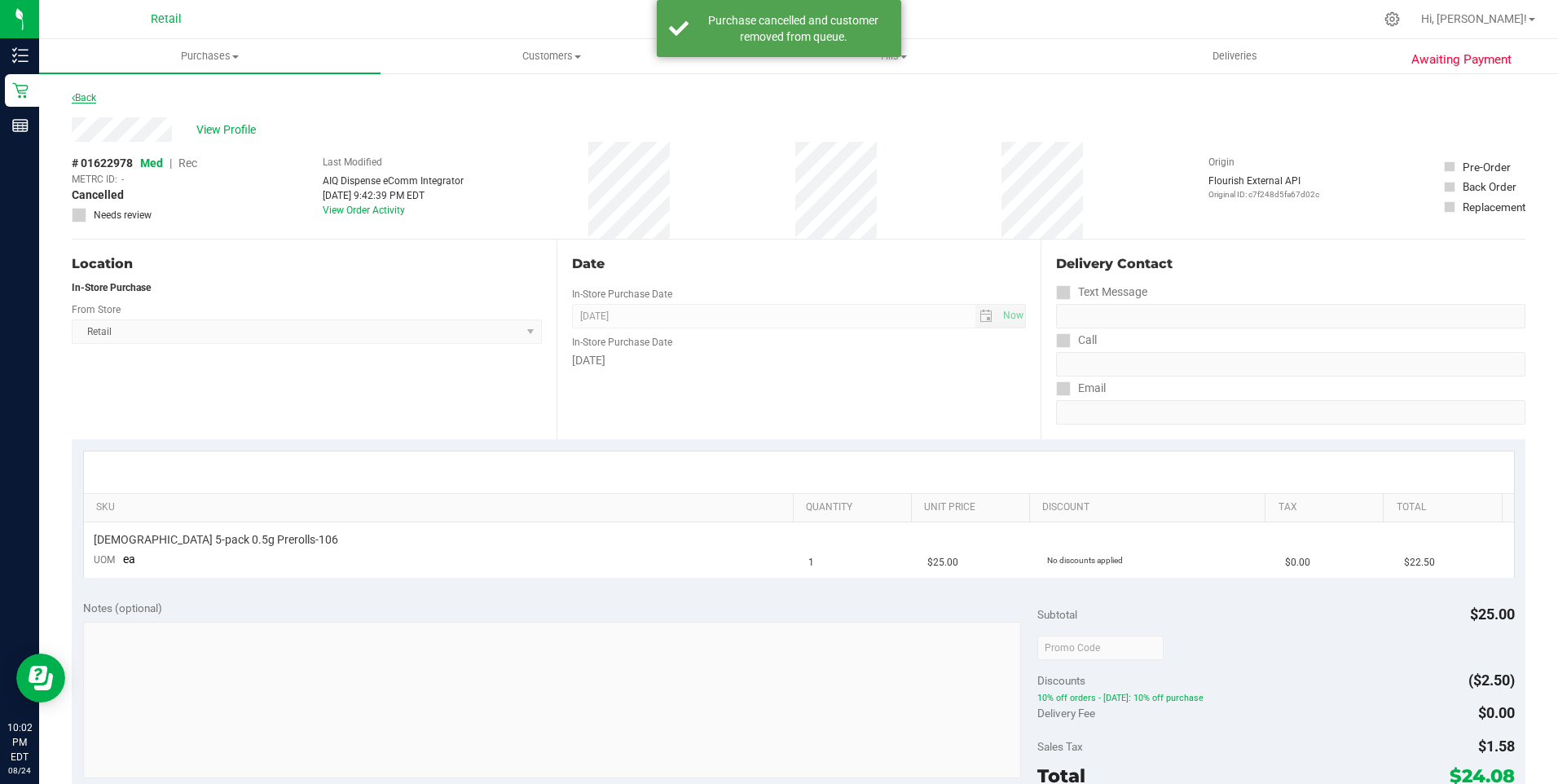
click at [96, 92] on link "Back" at bounding box center [84, 98] width 24 height 12
